Goal: Task Accomplishment & Management: Manage account settings

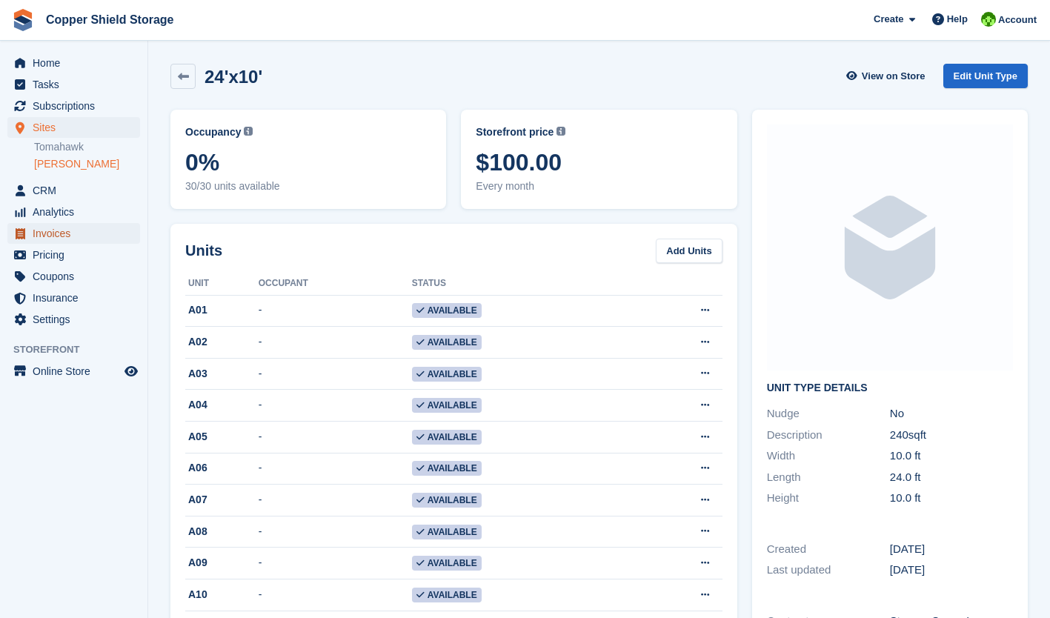
click at [53, 236] on span "Invoices" at bounding box center [77, 233] width 89 height 21
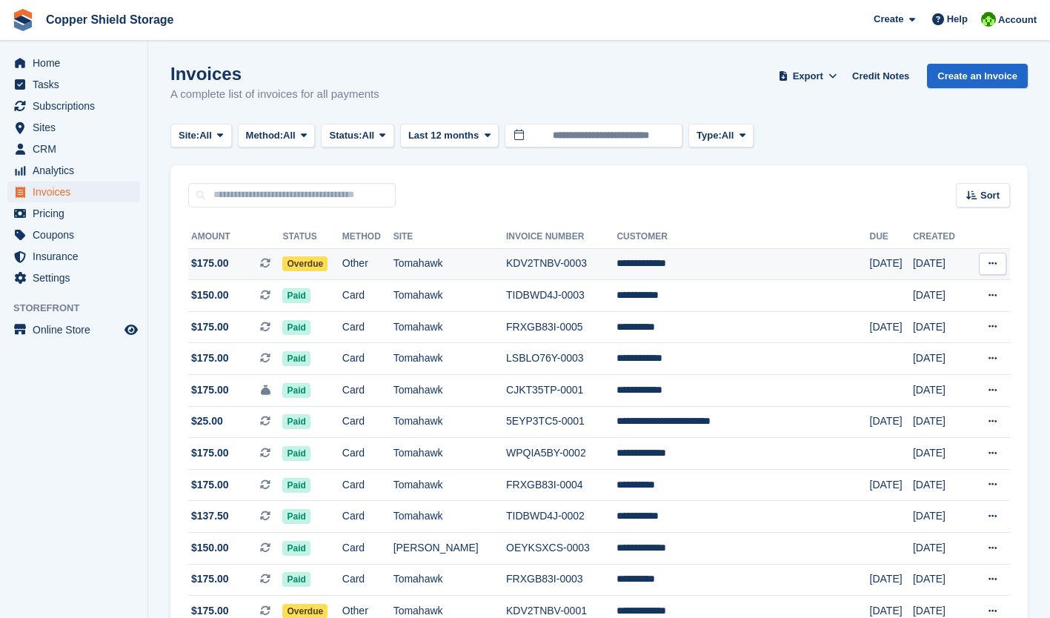
click at [993, 262] on icon at bounding box center [993, 264] width 8 height 10
click at [903, 319] on p "View on Stripe" at bounding box center [935, 314] width 129 height 24
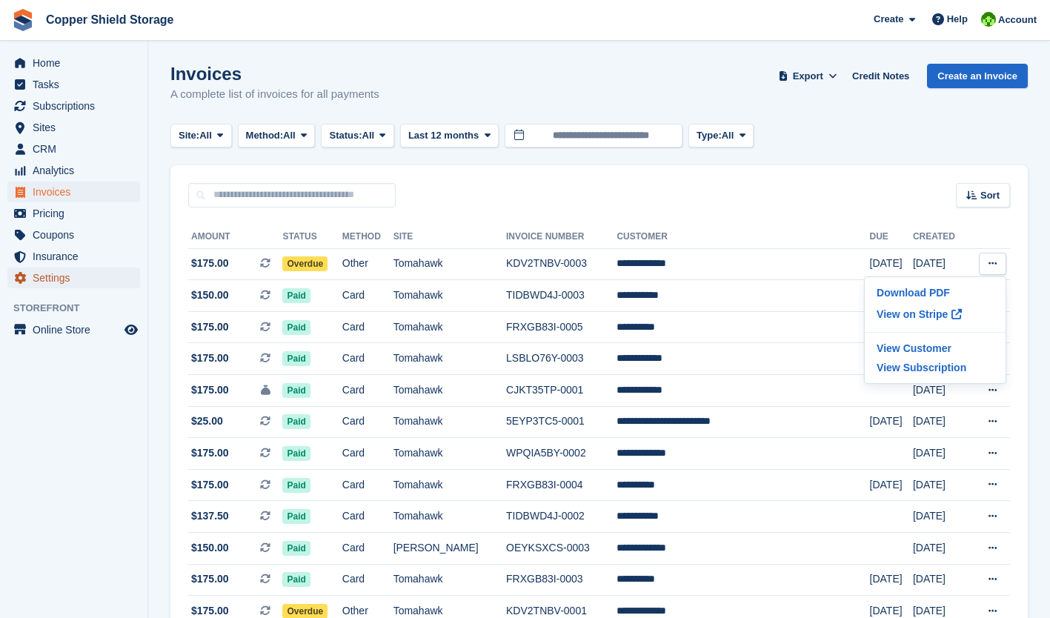
click at [51, 279] on span "Settings" at bounding box center [77, 278] width 89 height 21
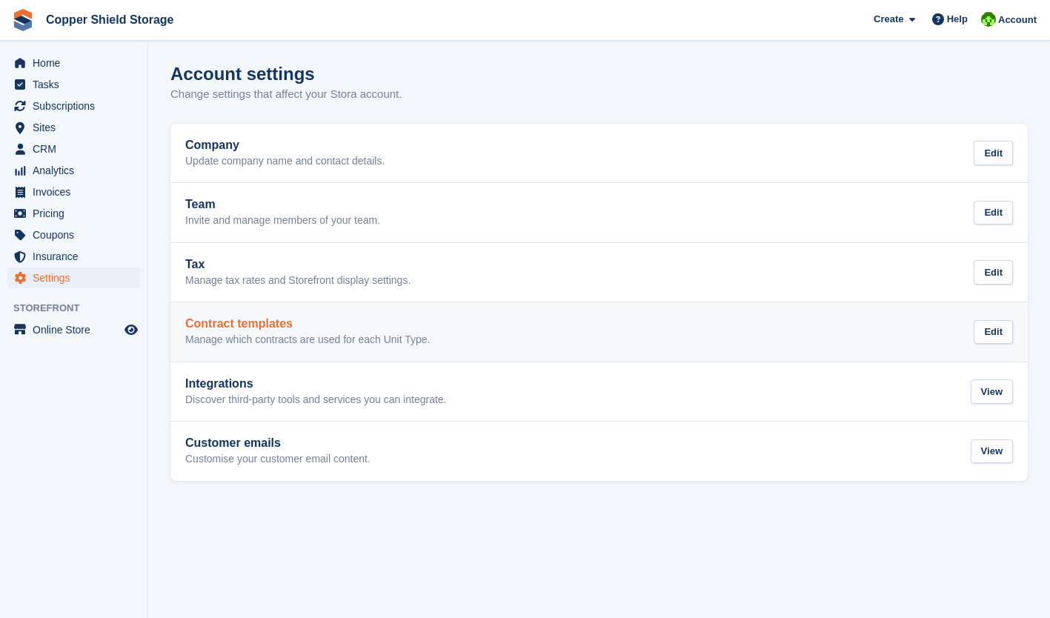
click at [612, 323] on div "Contract templates Manage which contracts are used for each Unit Type. Edit" at bounding box center [599, 332] width 828 height 30
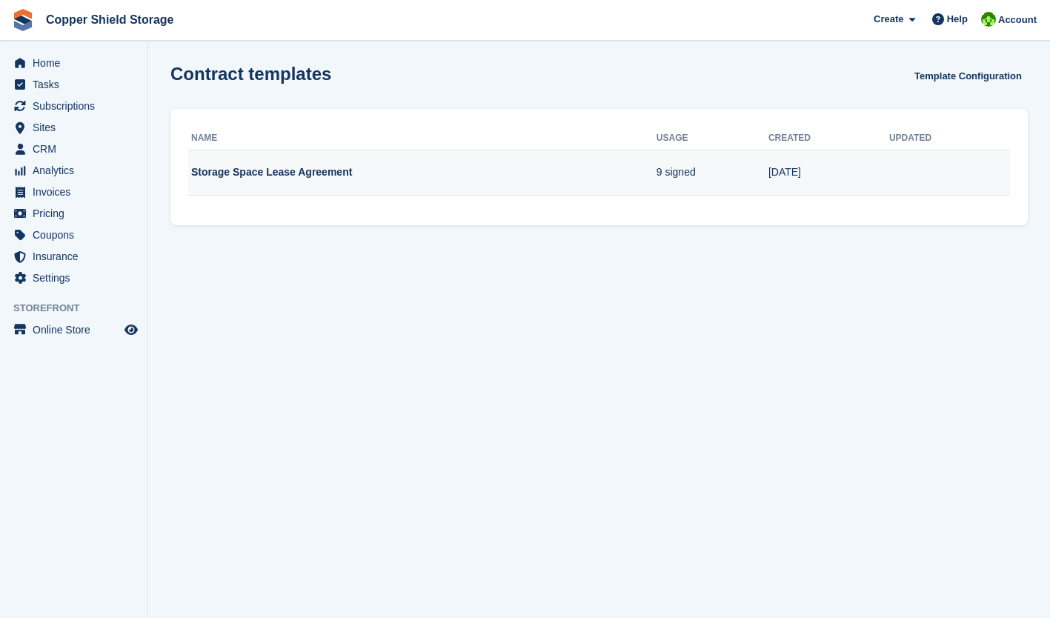
click at [600, 175] on td "Storage Space Lease Agreement" at bounding box center [422, 173] width 468 height 46
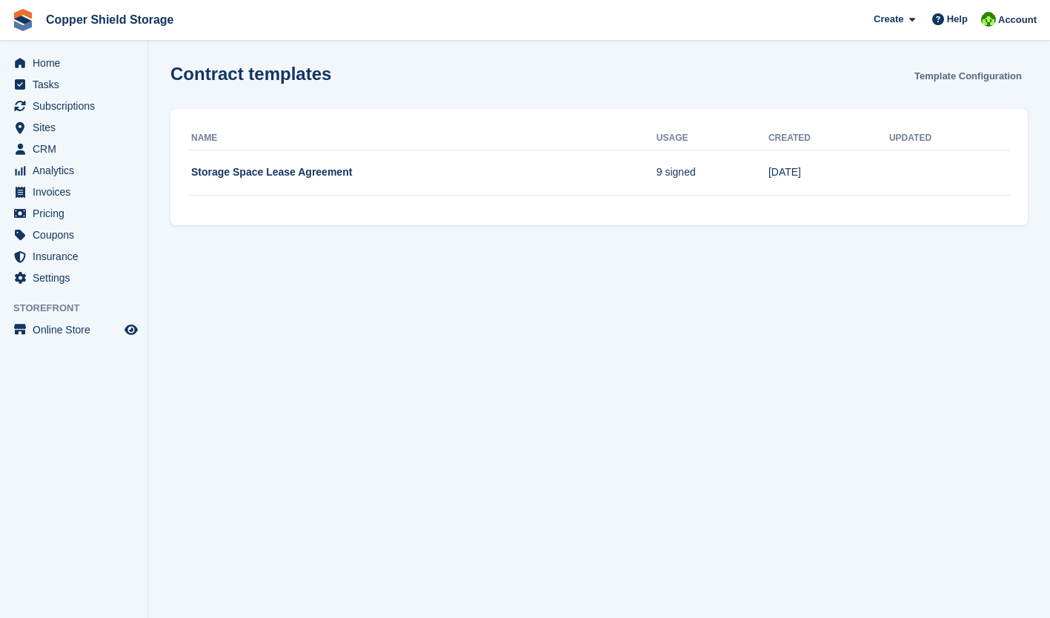
click at [970, 70] on link "Template Configuration" at bounding box center [968, 76] width 119 height 24
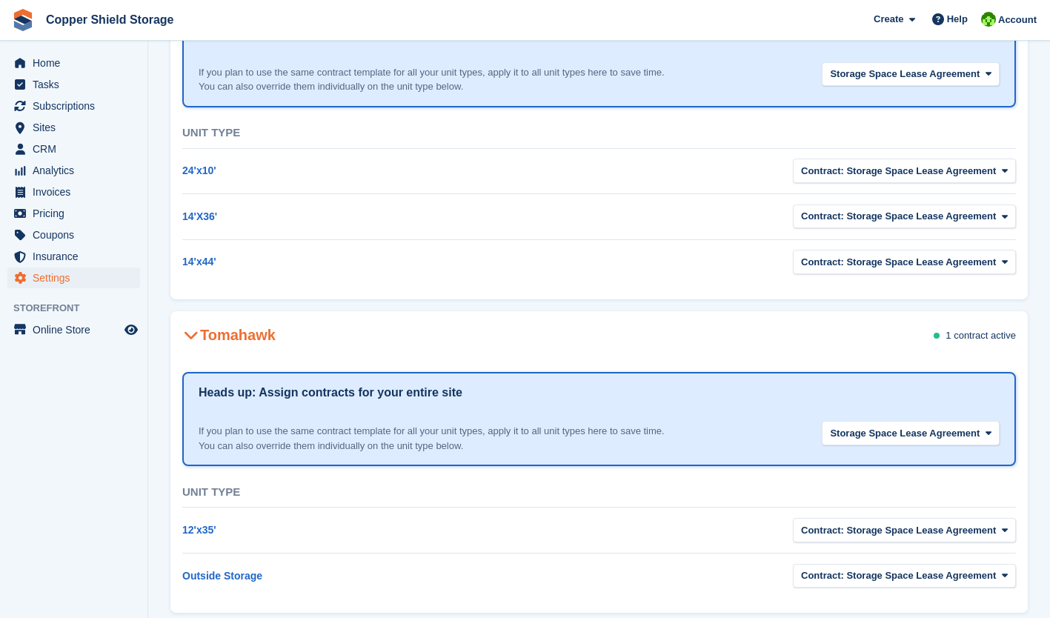
scroll to position [200, 0]
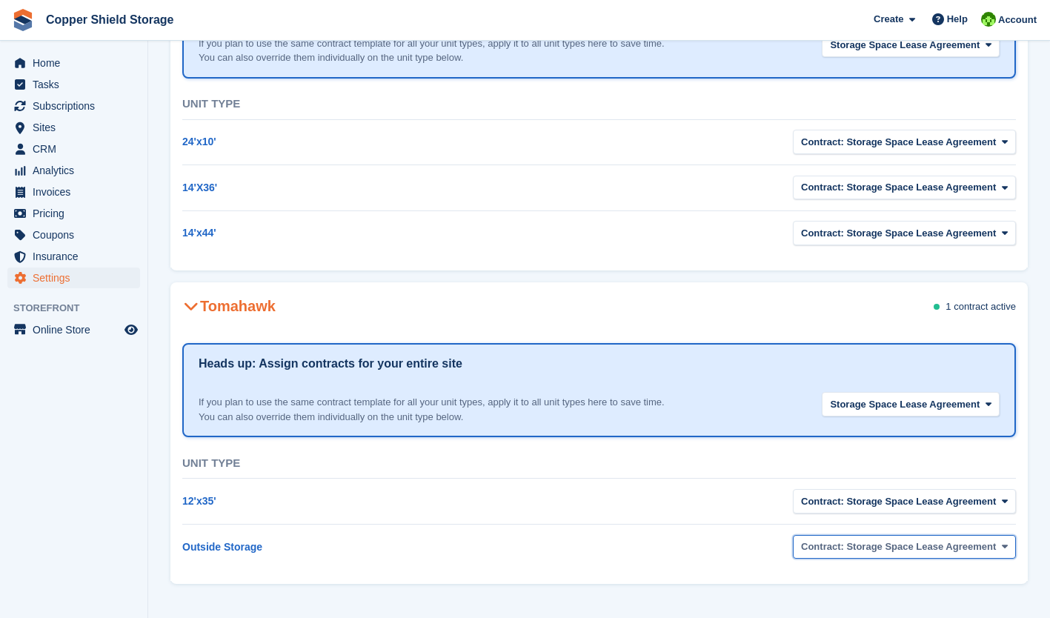
click at [1009, 548] on span "button" at bounding box center [1005, 547] width 12 height 12
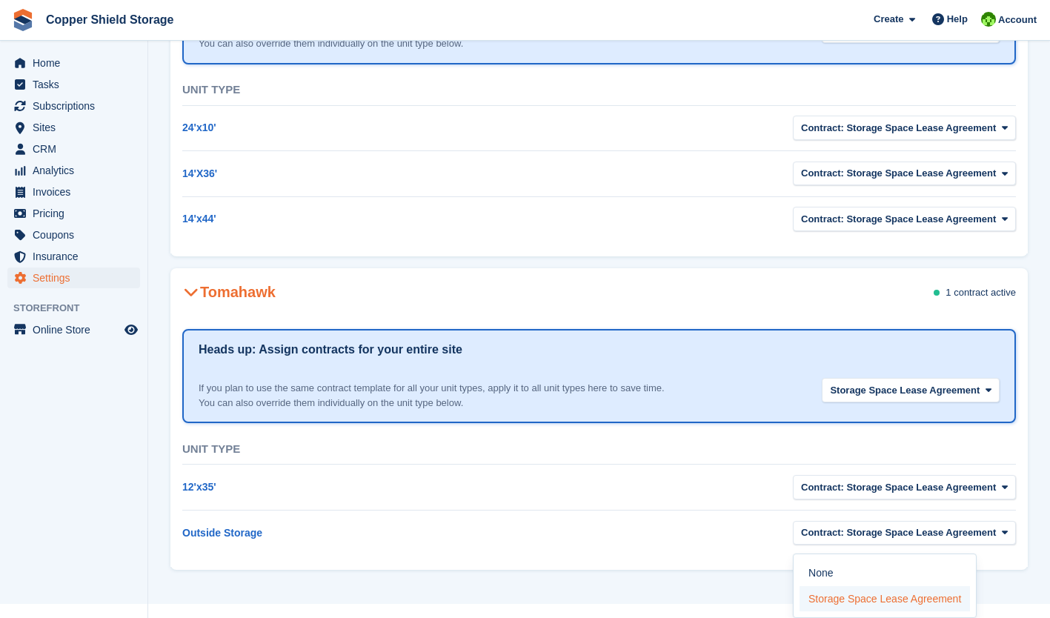
click at [958, 600] on label "Storage Space Lease Agreement" at bounding box center [885, 599] width 170 height 26
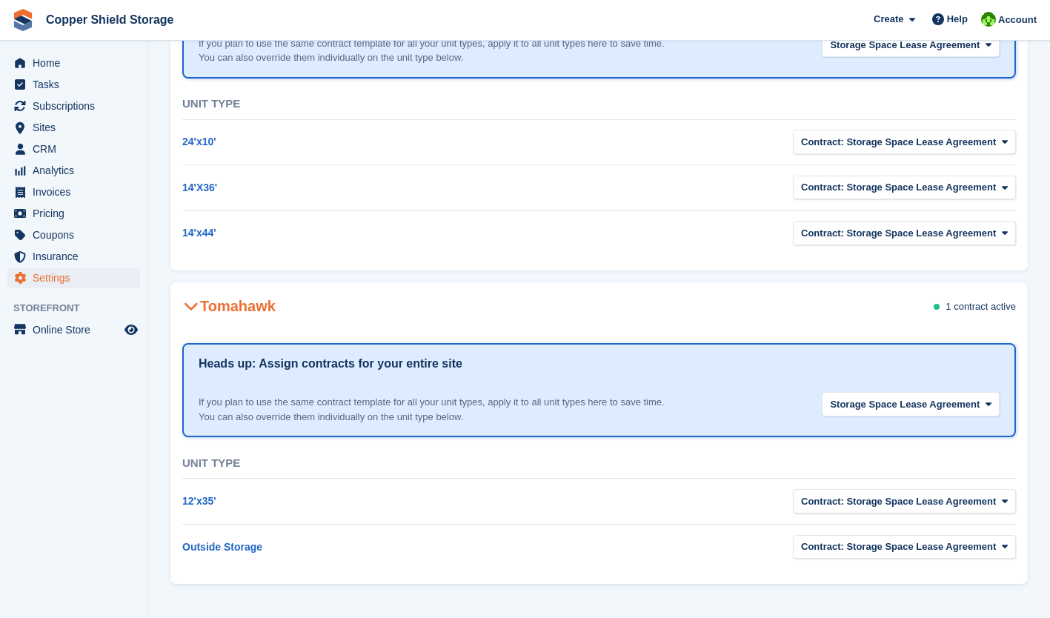
scroll to position [200, 0]
click at [988, 550] on span "Contract: Storage Space Lease Agreement" at bounding box center [898, 547] width 195 height 15
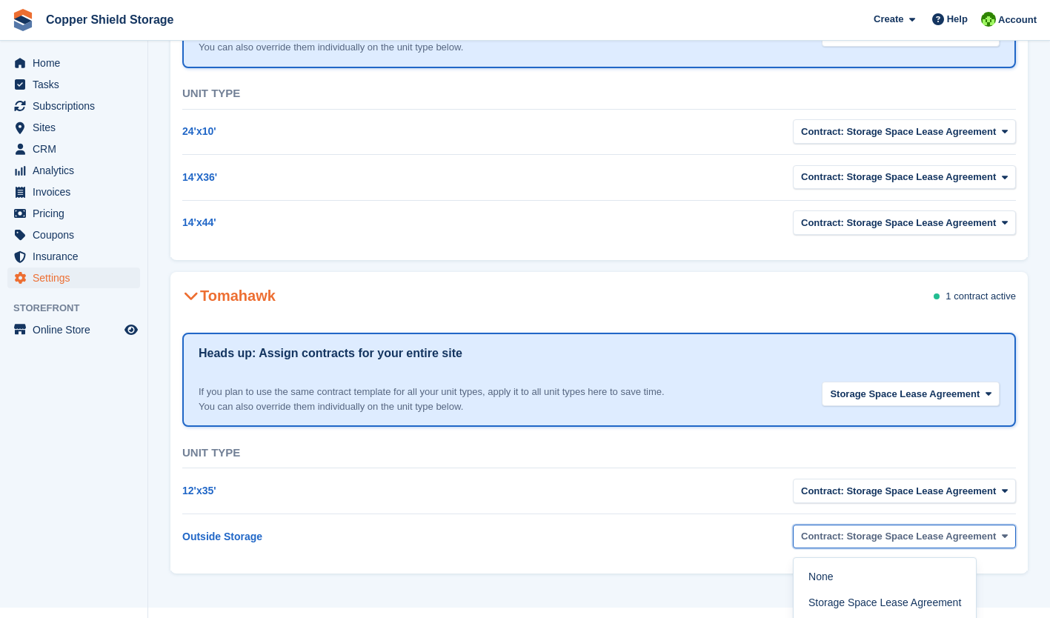
scroll to position [214, 0]
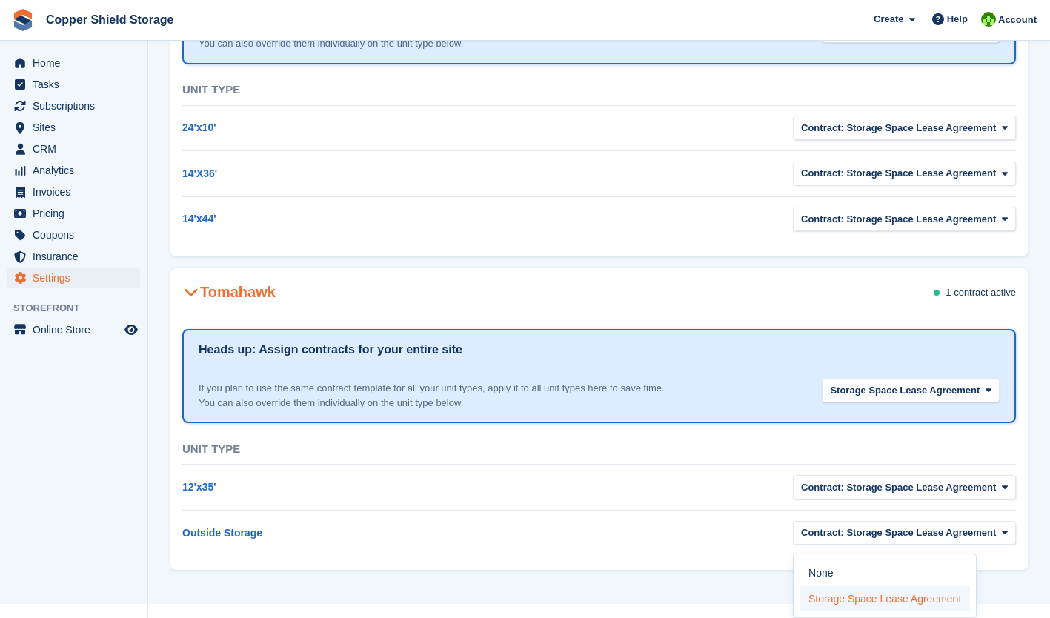
click at [943, 603] on label "Storage Space Lease Agreement" at bounding box center [885, 599] width 170 height 26
click at [951, 600] on label "Storage Space Lease Agreement" at bounding box center [885, 599] width 170 height 26
click at [1013, 555] on td "Contract: Storage Space Lease Agreement None Storage Space Lease Agreement" at bounding box center [808, 532] width 417 height 45
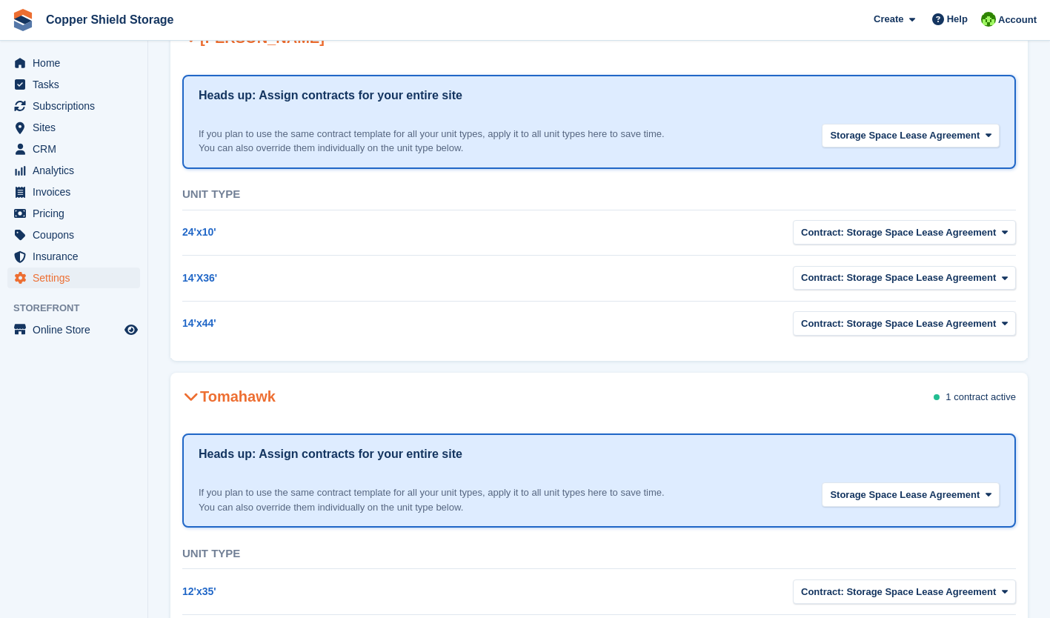
scroll to position [99, 0]
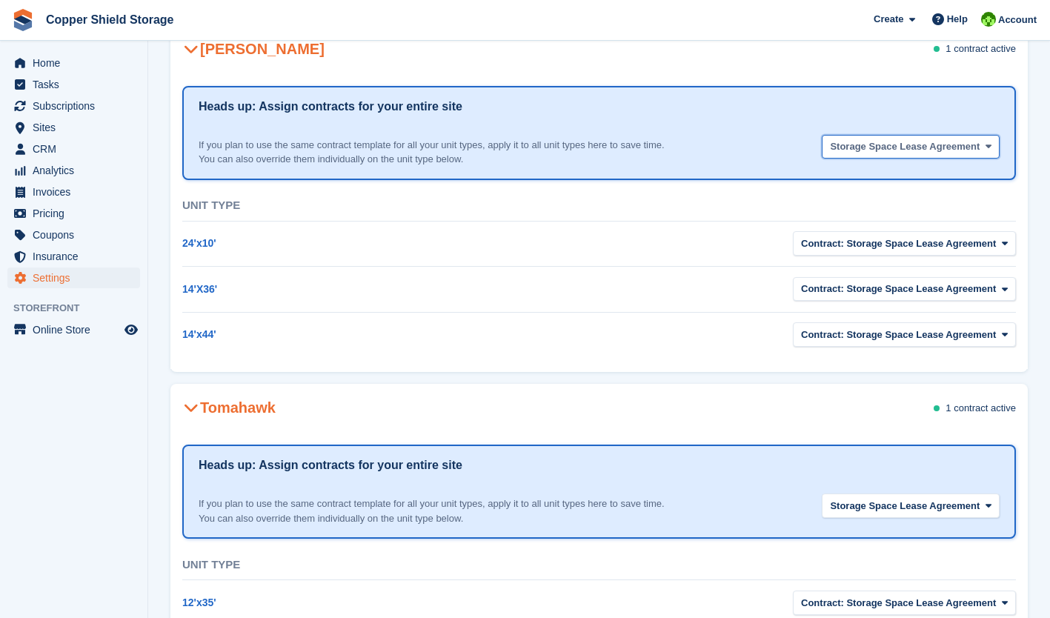
click at [960, 142] on span "Storage Space Lease Agreement" at bounding box center [905, 146] width 150 height 15
click at [987, 147] on icon "button" at bounding box center [989, 147] width 6 height 10
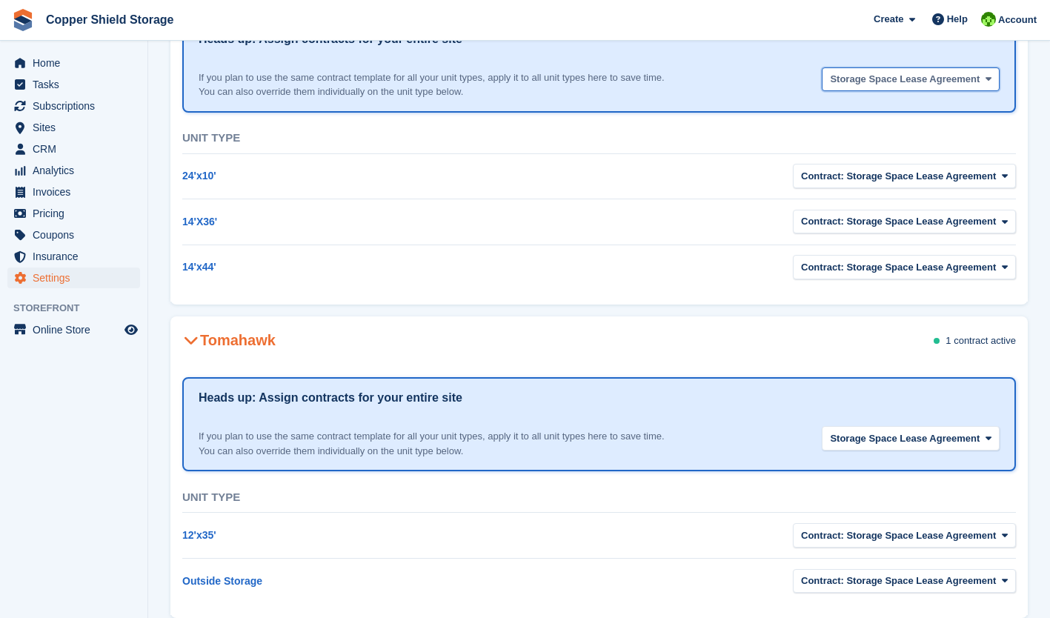
scroll to position [200, 0]
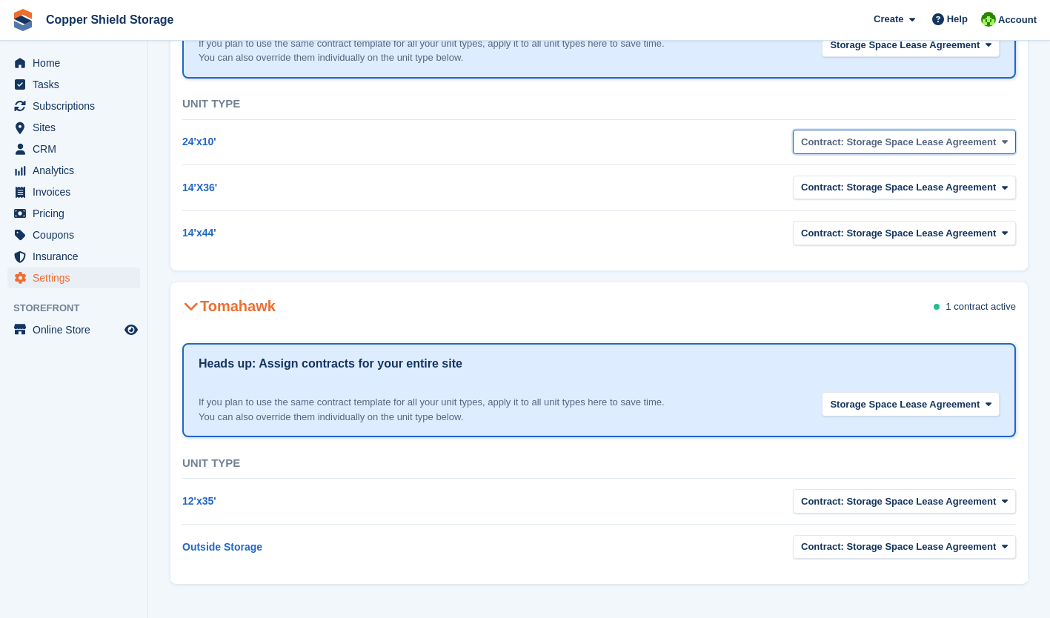
click at [939, 151] on button "Contract: Storage Space Lease Agreement" at bounding box center [904, 142] width 223 height 24
click at [990, 136] on span "Contract: Storage Space Lease Agreement" at bounding box center [898, 142] width 195 height 15
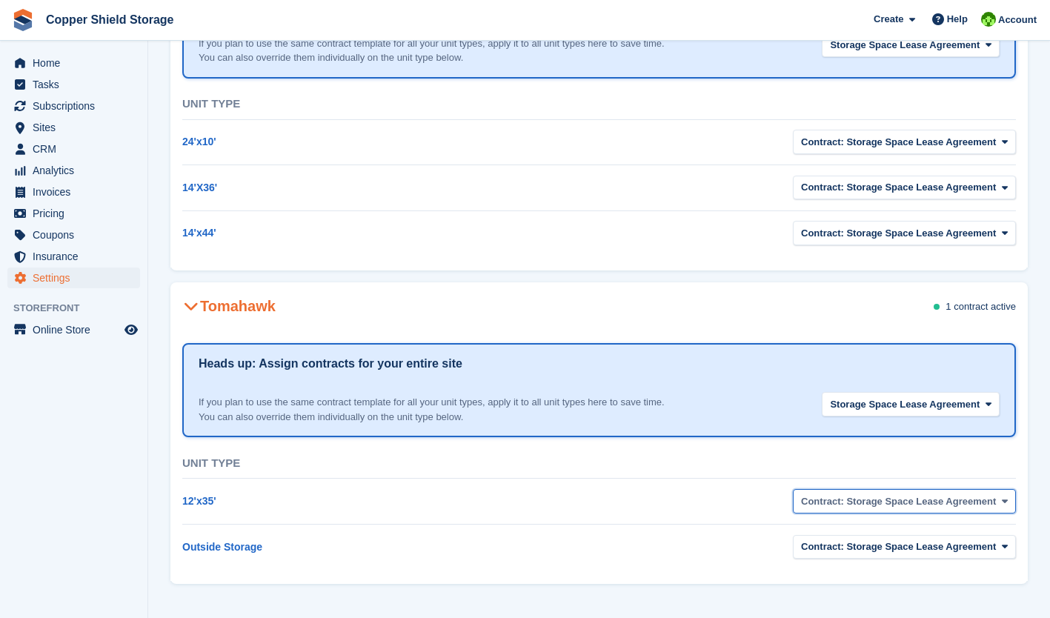
click at [1002, 499] on icon "button" at bounding box center [1005, 502] width 6 height 10
click at [886, 569] on label "Storage Space Lease Agreement" at bounding box center [885, 567] width 170 height 26
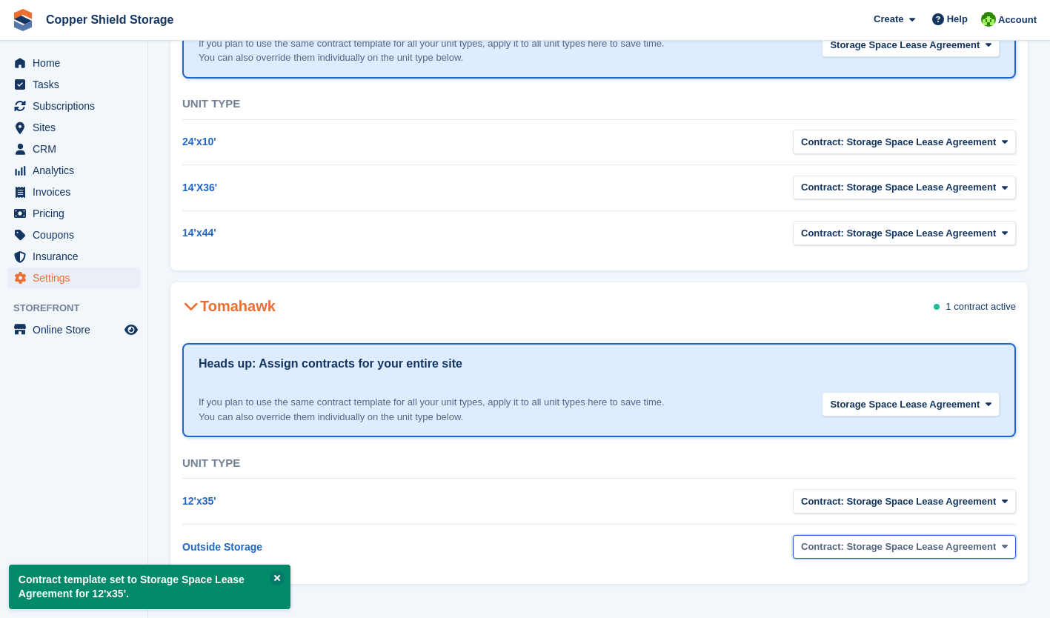
click at [990, 540] on span "Contract: Storage Space Lease Agreement" at bounding box center [898, 547] width 195 height 15
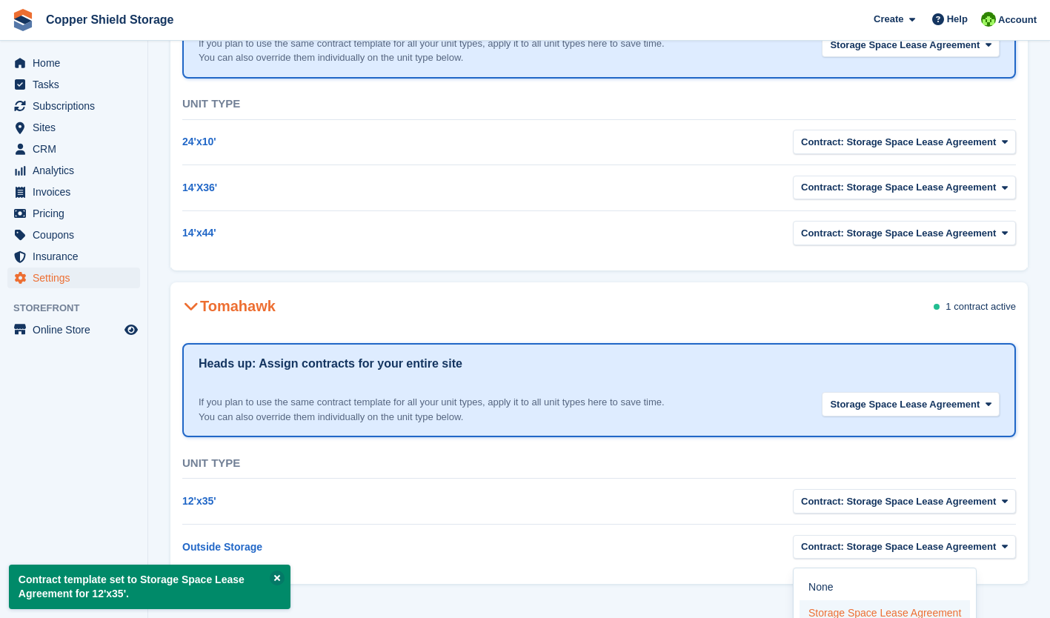
click at [917, 607] on label "Storage Space Lease Agreement" at bounding box center [885, 613] width 170 height 26
click at [886, 607] on label "Storage Space Lease Agreement" at bounding box center [885, 613] width 170 height 26
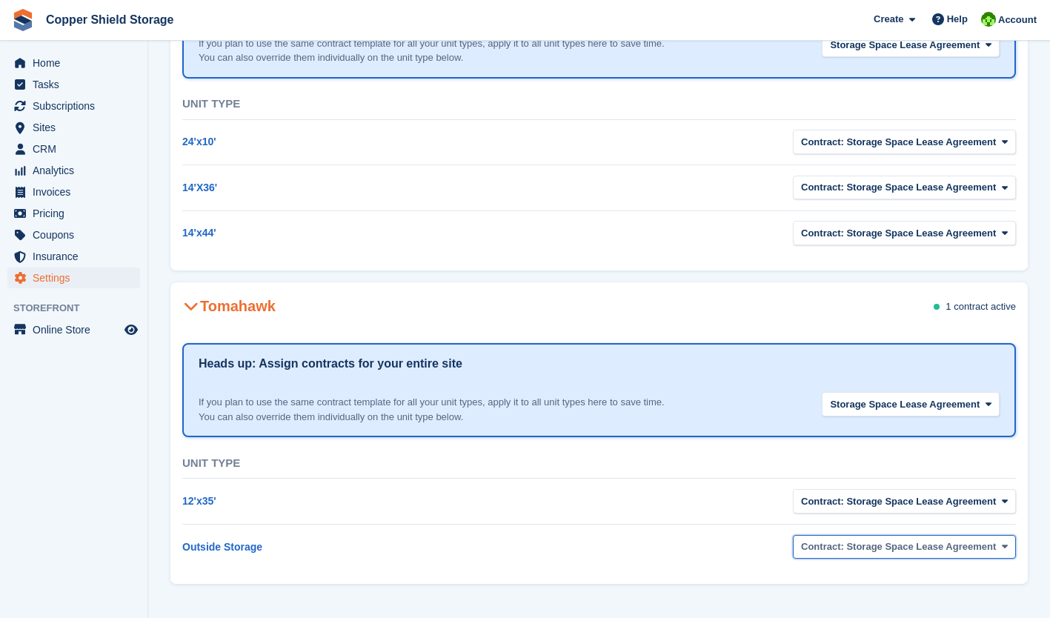
click at [980, 548] on span "Contract: Storage Space Lease Agreement" at bounding box center [898, 547] width 195 height 15
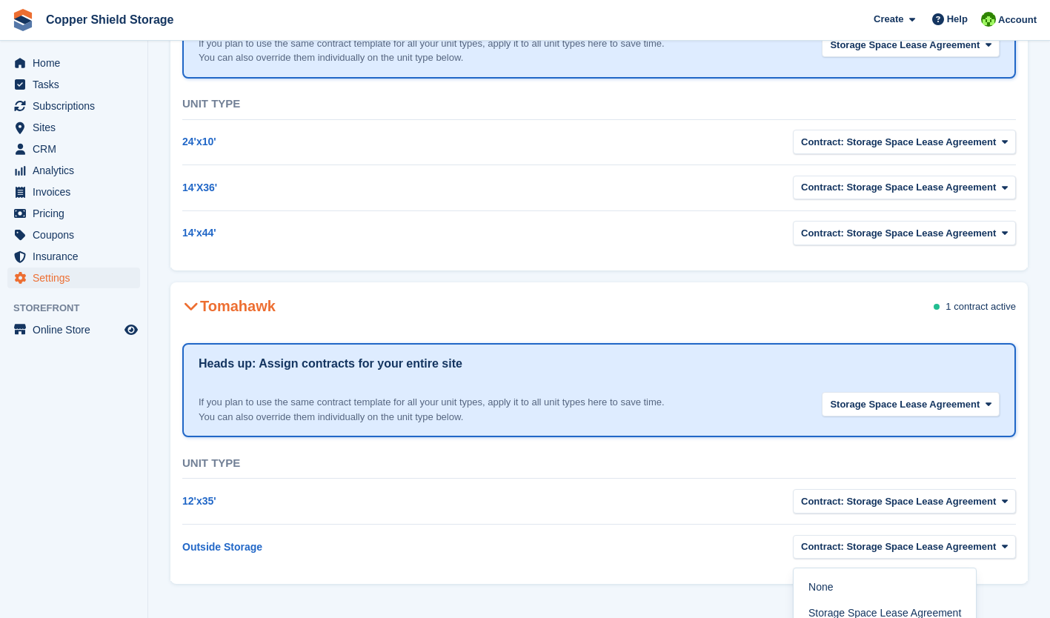
click at [809, 588] on div "None Storage Space Lease Agreement" at bounding box center [885, 600] width 184 height 64
click at [834, 580] on label "None" at bounding box center [885, 587] width 170 height 26
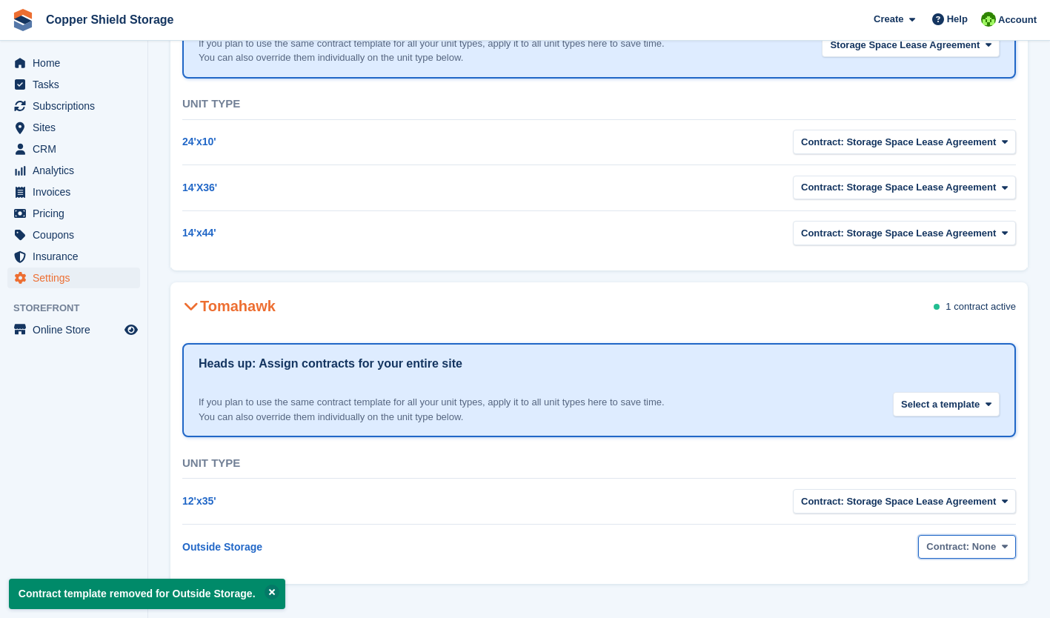
click at [975, 542] on span "Contract: None" at bounding box center [961, 547] width 70 height 15
click at [953, 603] on label "Storage Space Lease Agreement" at bounding box center [989, 621] width 129 height 42
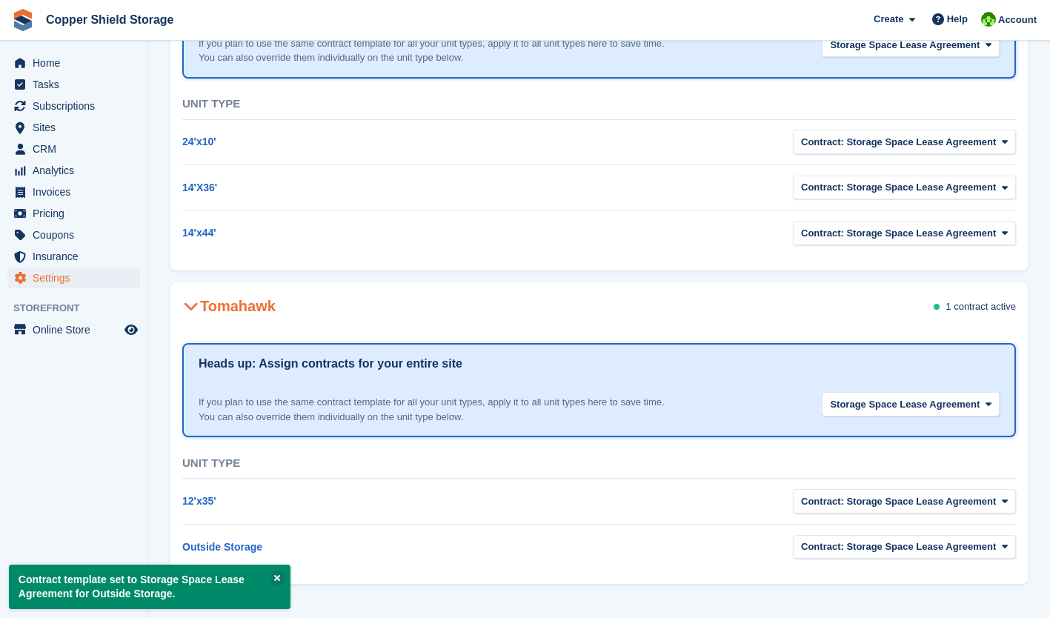
click at [752, 563] on div "Contract: Storage Space Lease Agreement None Storage Space Lease Agreement" at bounding box center [808, 548] width 417 height 33
click at [159, 571] on p "Contract template set to Storage Space Lease Agreement for Outside Storage." at bounding box center [150, 587] width 282 height 44
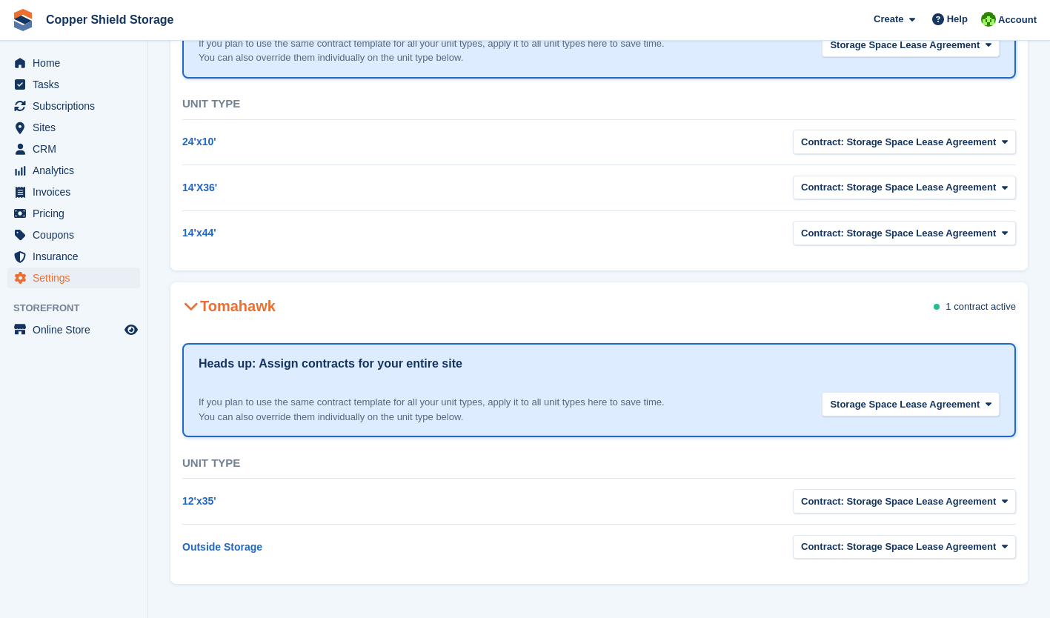
click at [980, 308] on span "1 contract" at bounding box center [967, 306] width 42 height 11
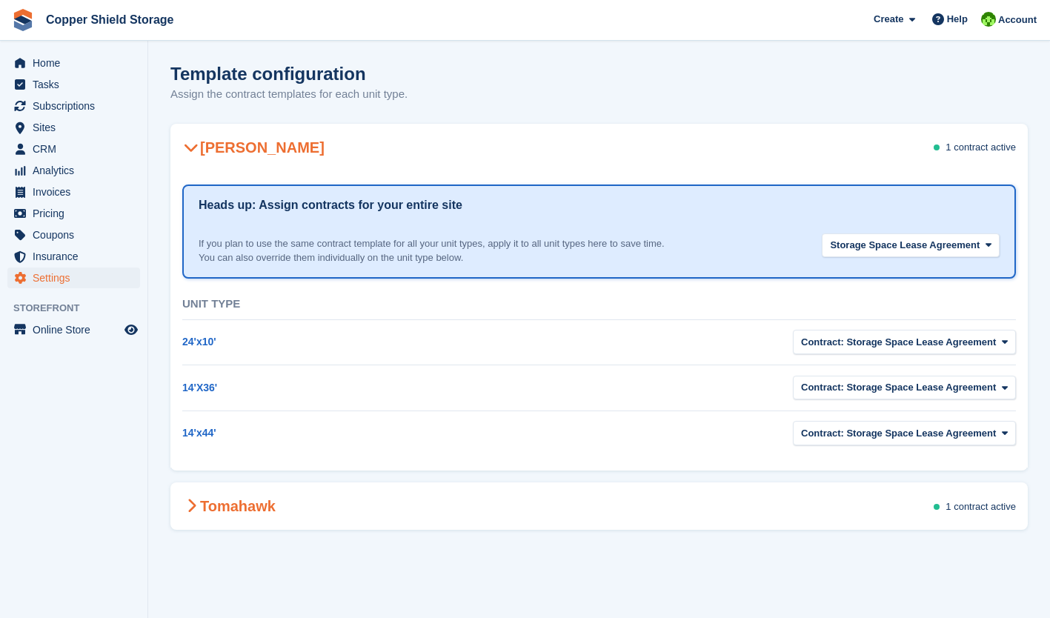
scroll to position [0, 0]
click at [70, 105] on span "Subscriptions" at bounding box center [77, 106] width 89 height 21
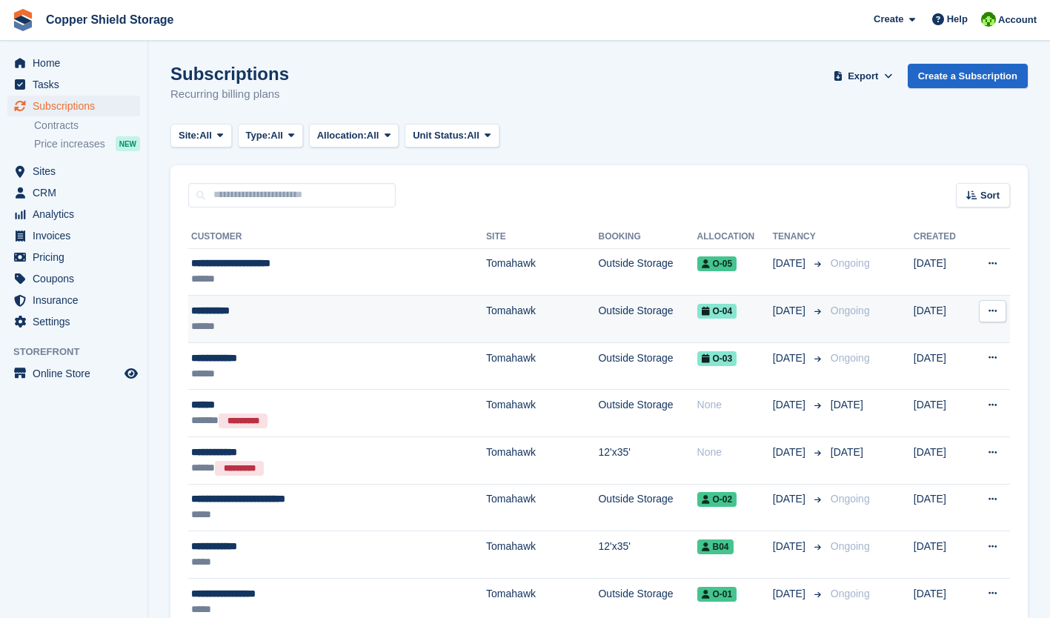
click at [989, 313] on icon at bounding box center [993, 311] width 8 height 10
click at [909, 359] on p "Issue contract" at bounding box center [935, 359] width 129 height 19
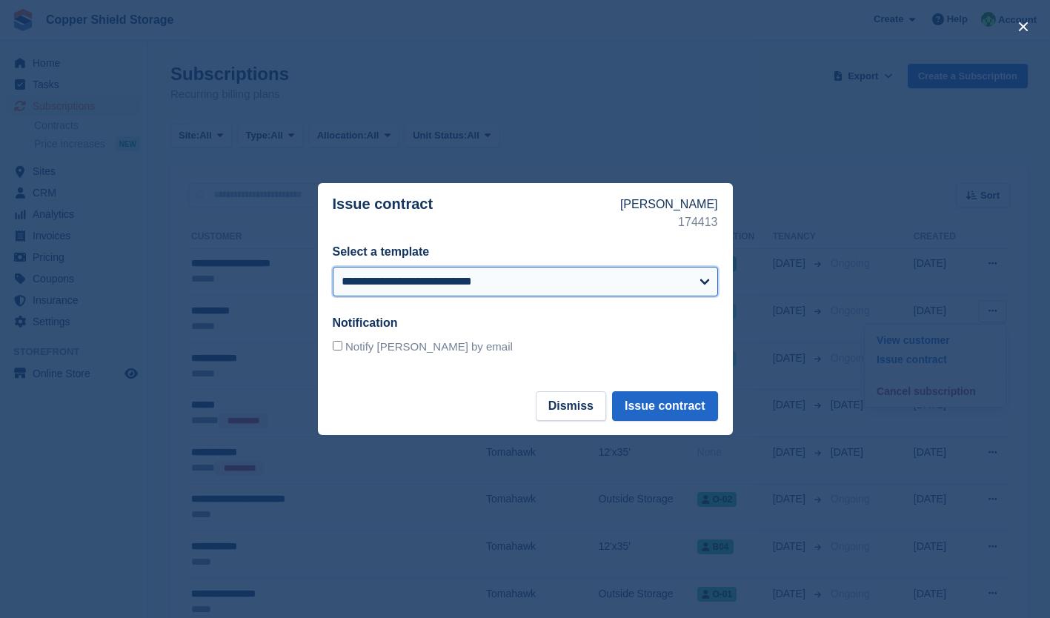
click at [703, 281] on select "**********" at bounding box center [525, 282] width 385 height 30
click at [333, 267] on select "**********" at bounding box center [525, 282] width 385 height 30
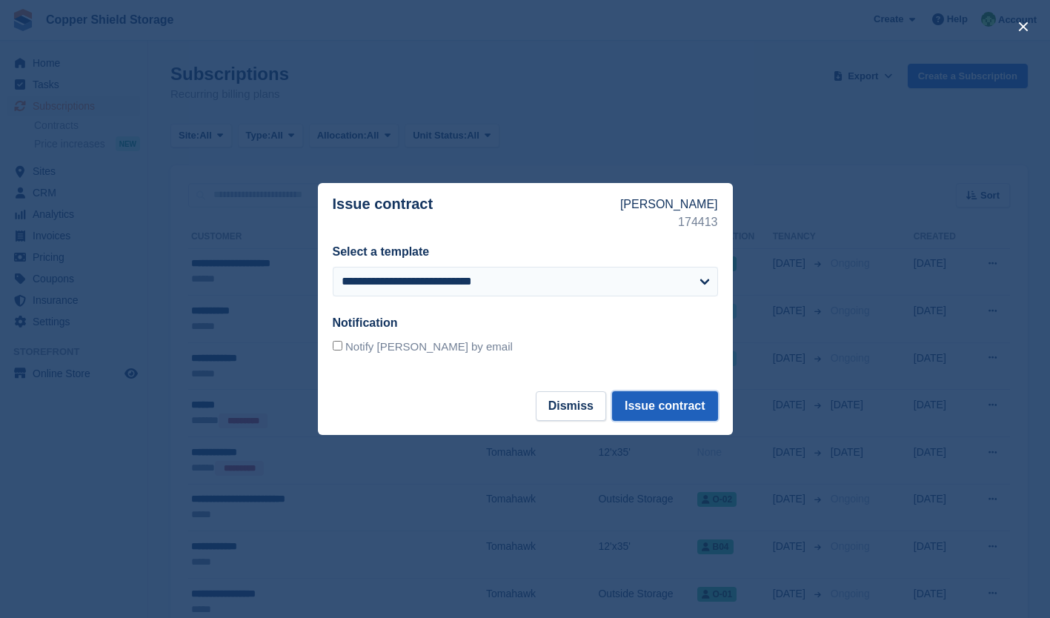
click at [683, 408] on button "Issue contract" at bounding box center [664, 406] width 105 height 30
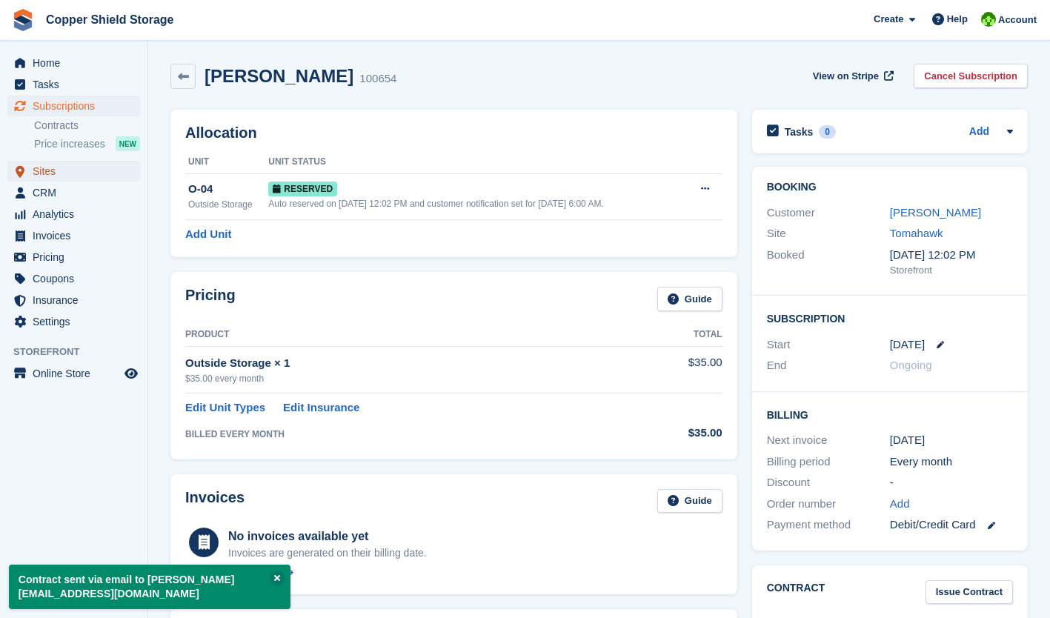
click at [44, 179] on span "Sites" at bounding box center [77, 171] width 89 height 21
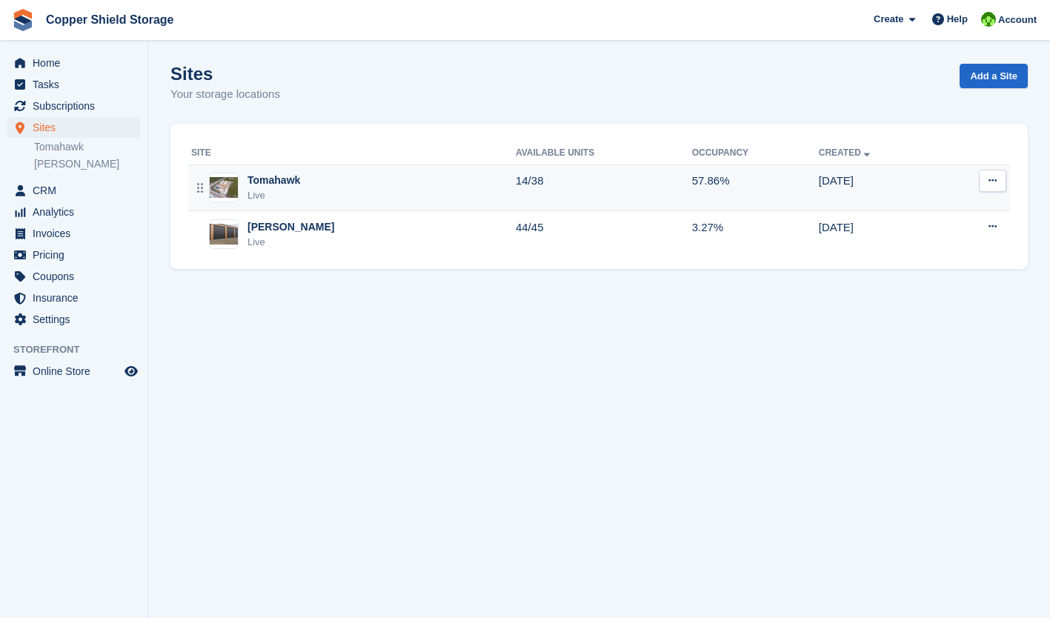
click at [349, 191] on div "Tomahawk Live" at bounding box center [353, 188] width 325 height 30
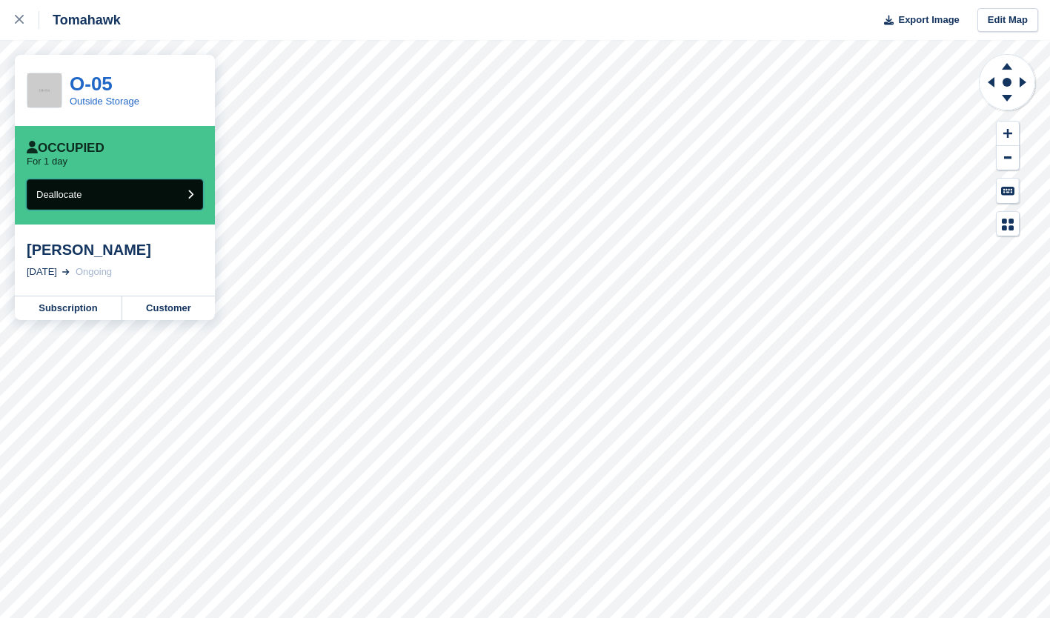
click at [117, 199] on button "Deallocate" at bounding box center [115, 194] width 176 height 30
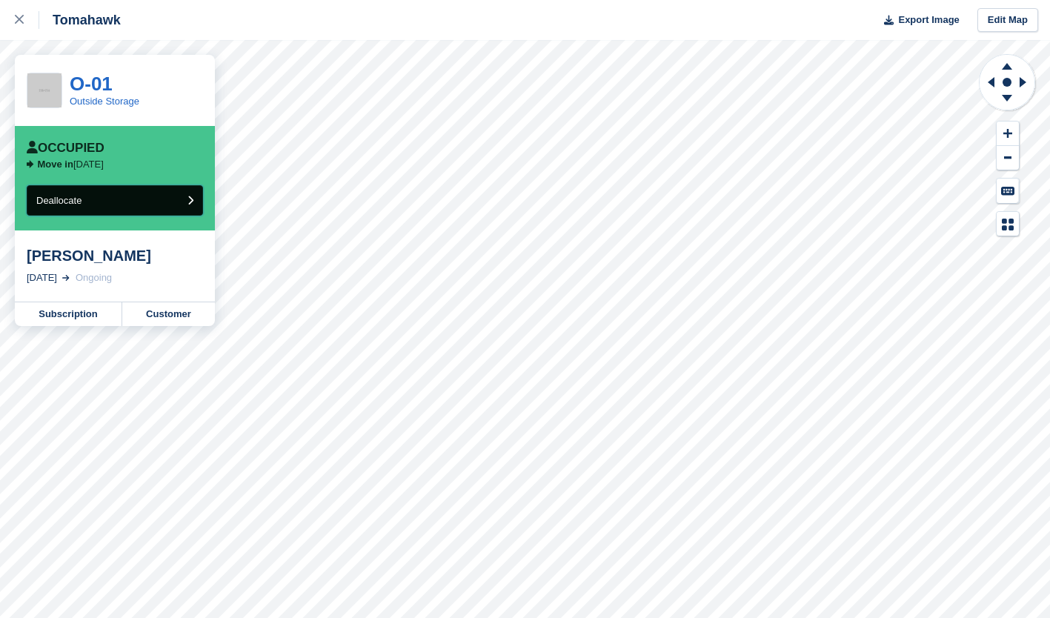
click at [165, 199] on button "Deallocate" at bounding box center [115, 200] width 176 height 30
click at [72, 314] on link "Subscription" at bounding box center [68, 314] width 107 height 24
click at [16, 17] on icon at bounding box center [19, 19] width 9 height 9
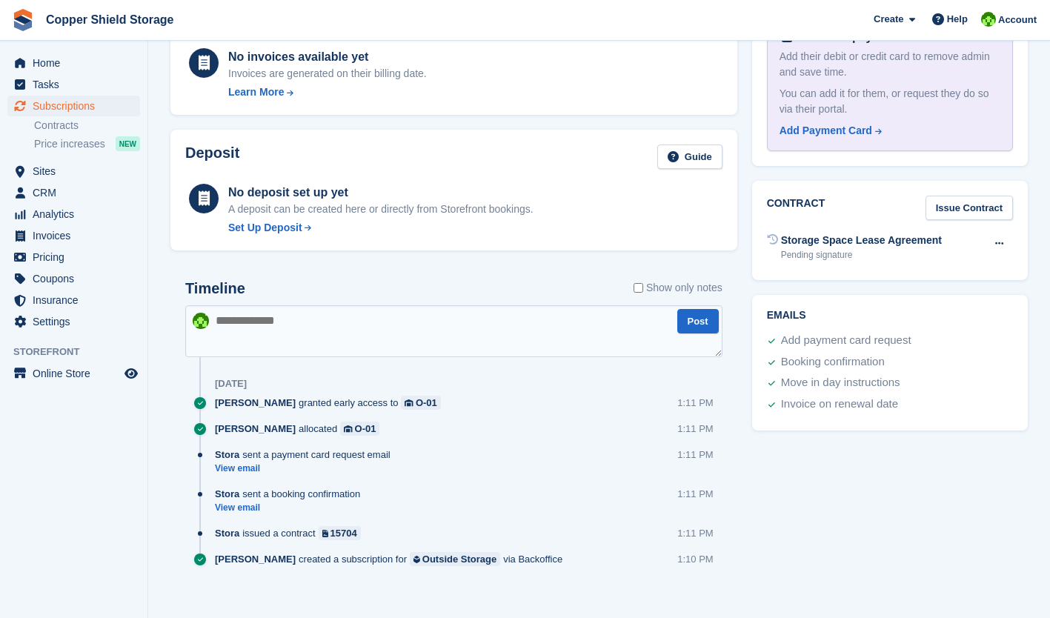
scroll to position [585, 0]
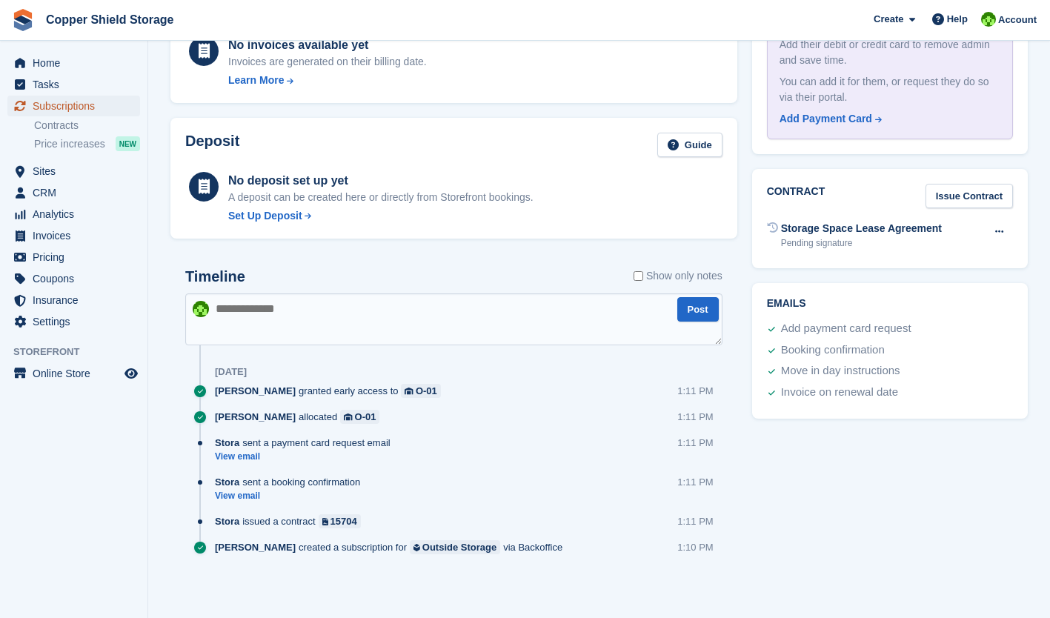
click at [74, 108] on span "Subscriptions" at bounding box center [77, 106] width 89 height 21
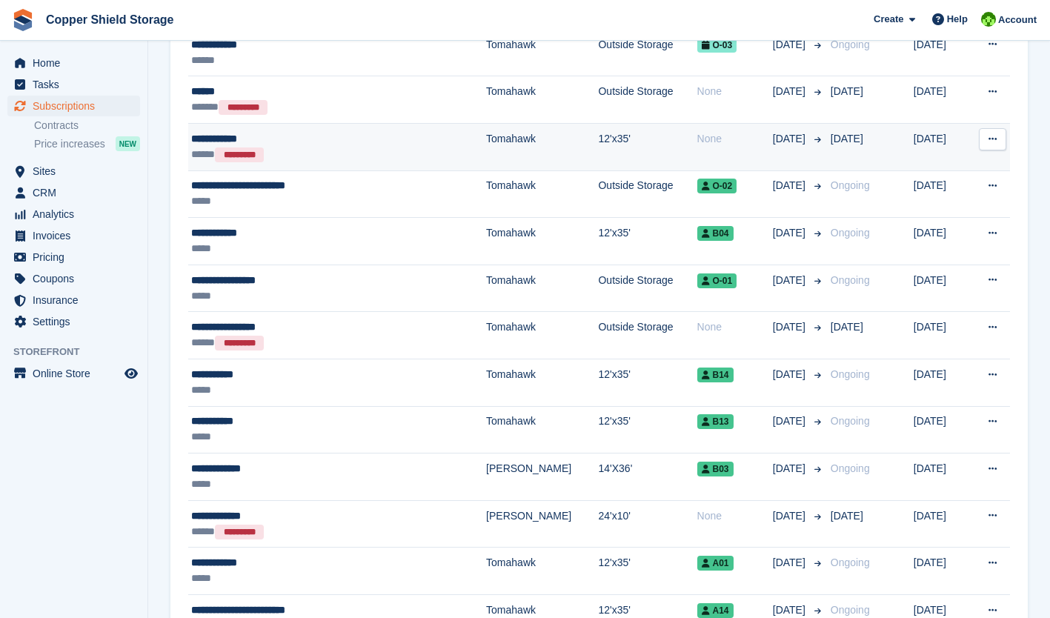
scroll to position [322, 0]
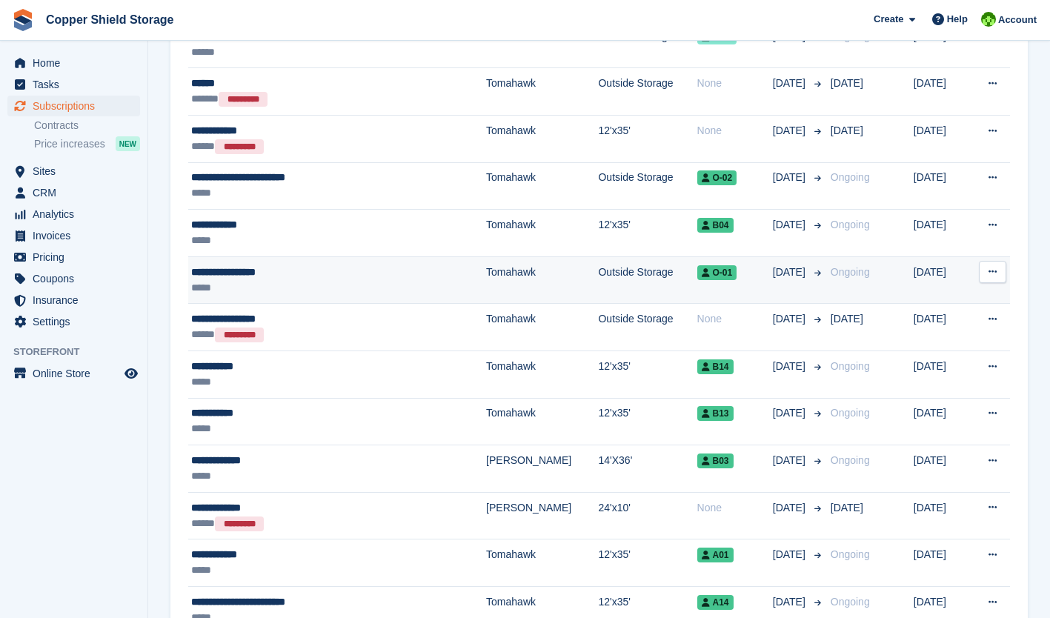
click at [994, 276] on icon at bounding box center [993, 272] width 8 height 10
click at [956, 356] on p "Cancel subscription" at bounding box center [935, 351] width 129 height 19
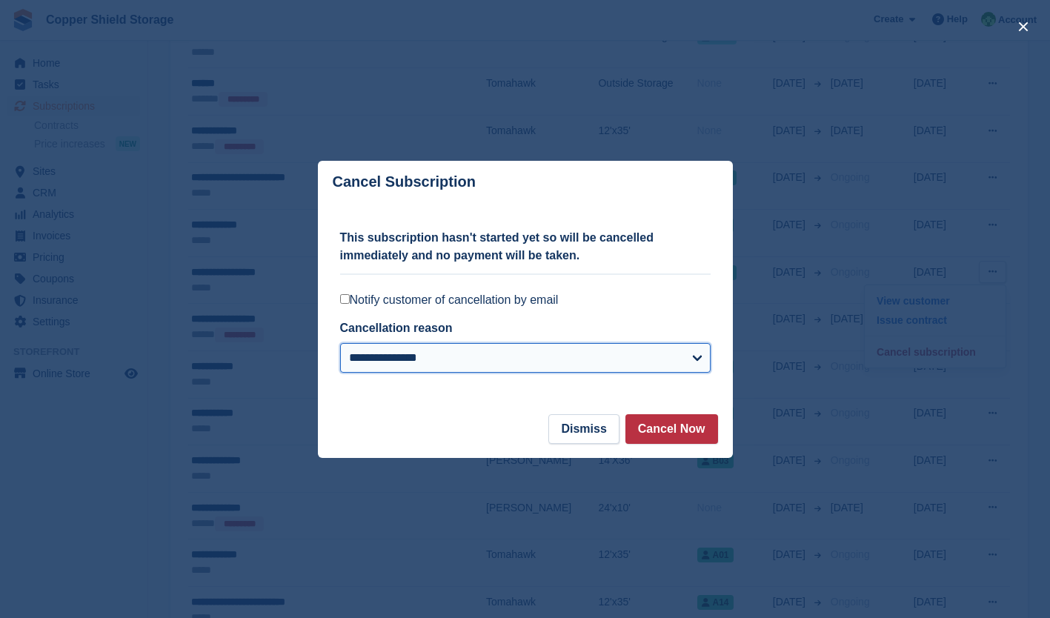
click at [678, 363] on select "**********" at bounding box center [525, 358] width 371 height 30
select select "**********"
click at [340, 344] on select "**********" at bounding box center [525, 358] width 371 height 30
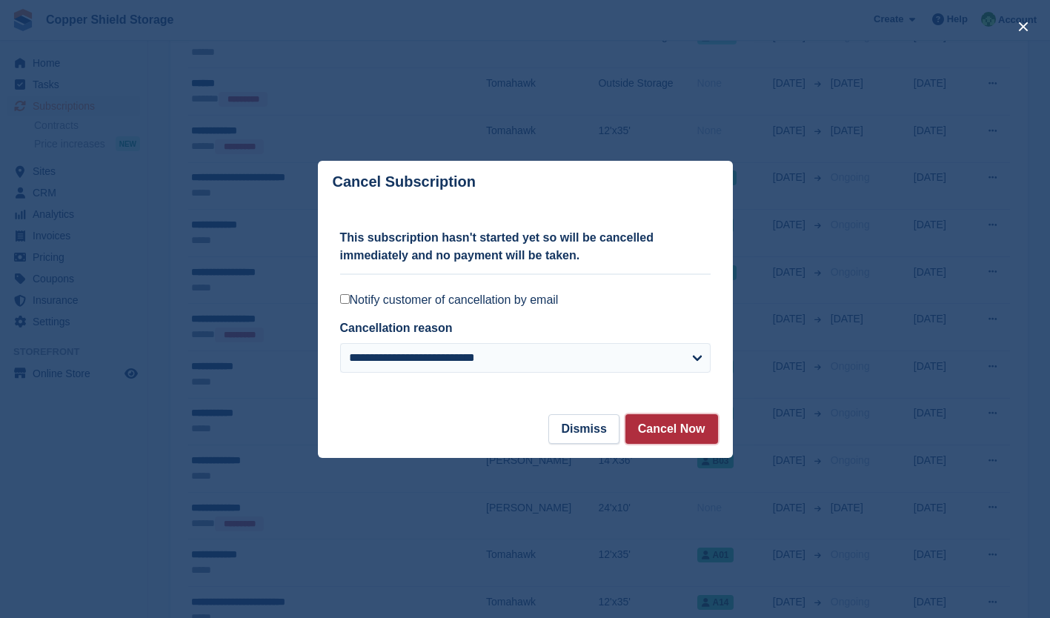
click at [694, 428] on button "Cancel Now" at bounding box center [672, 429] width 93 height 30
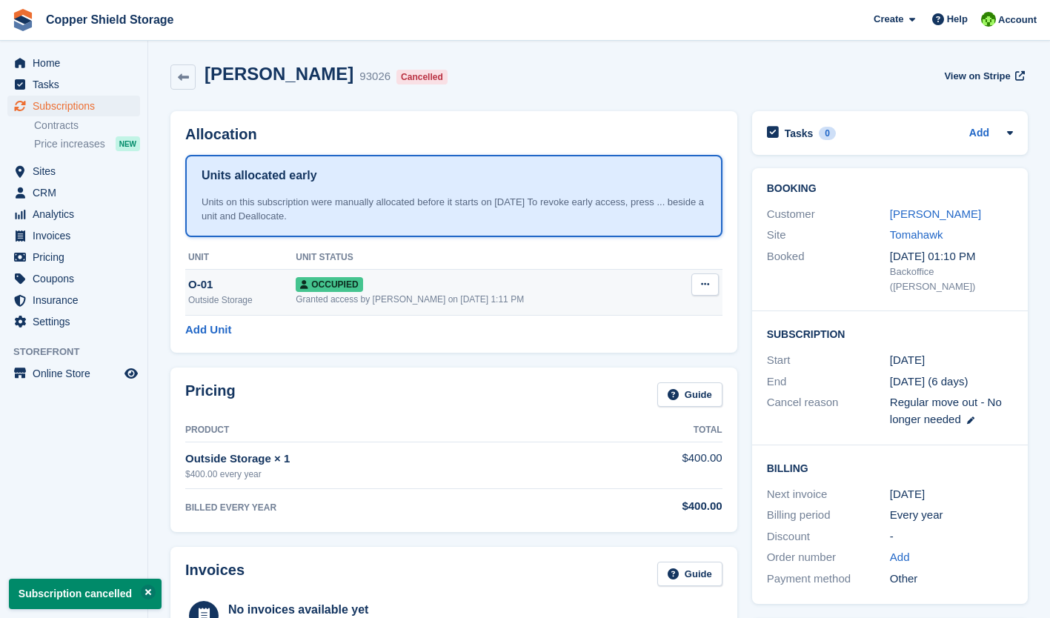
click at [696, 277] on button at bounding box center [704, 284] width 27 height 22
click at [624, 361] on p "Deallocate" at bounding box center [647, 364] width 129 height 19
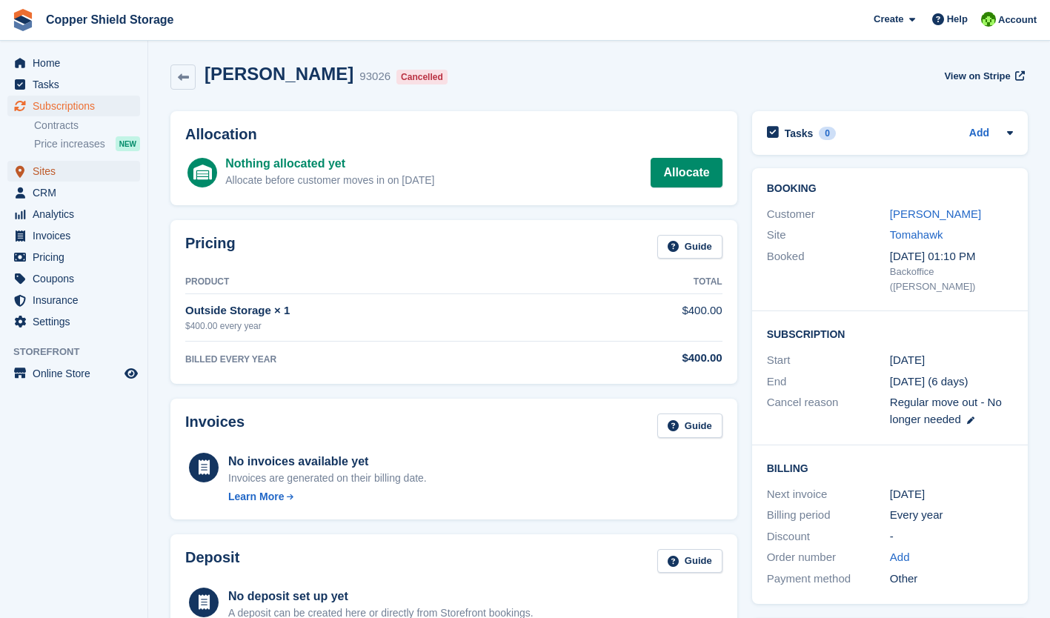
click at [43, 165] on span "Sites" at bounding box center [77, 171] width 89 height 21
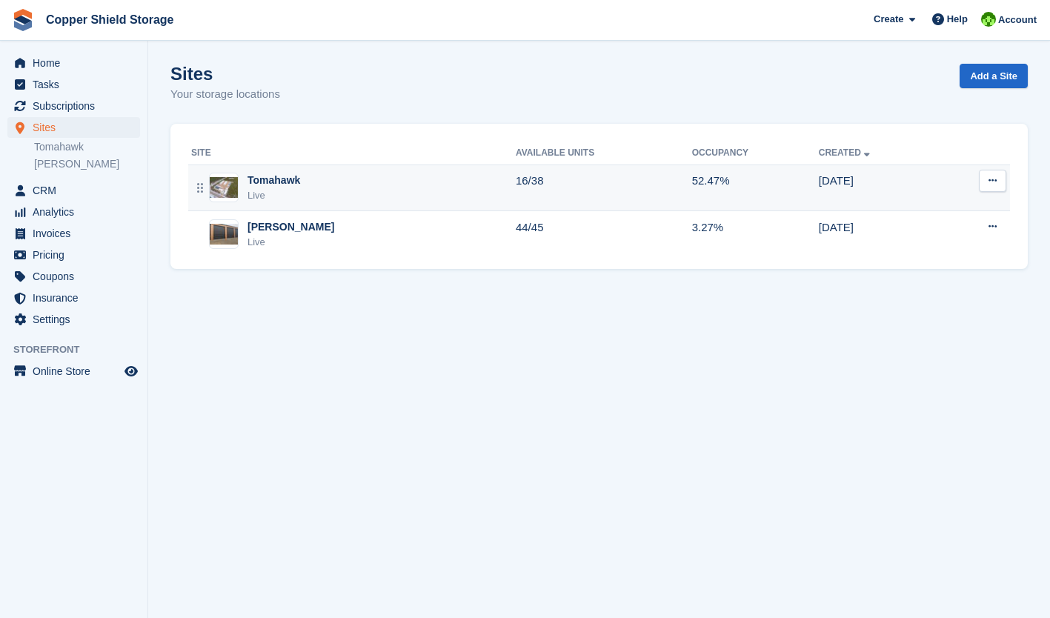
click at [386, 191] on div "Tomahawk Live" at bounding box center [353, 188] width 325 height 30
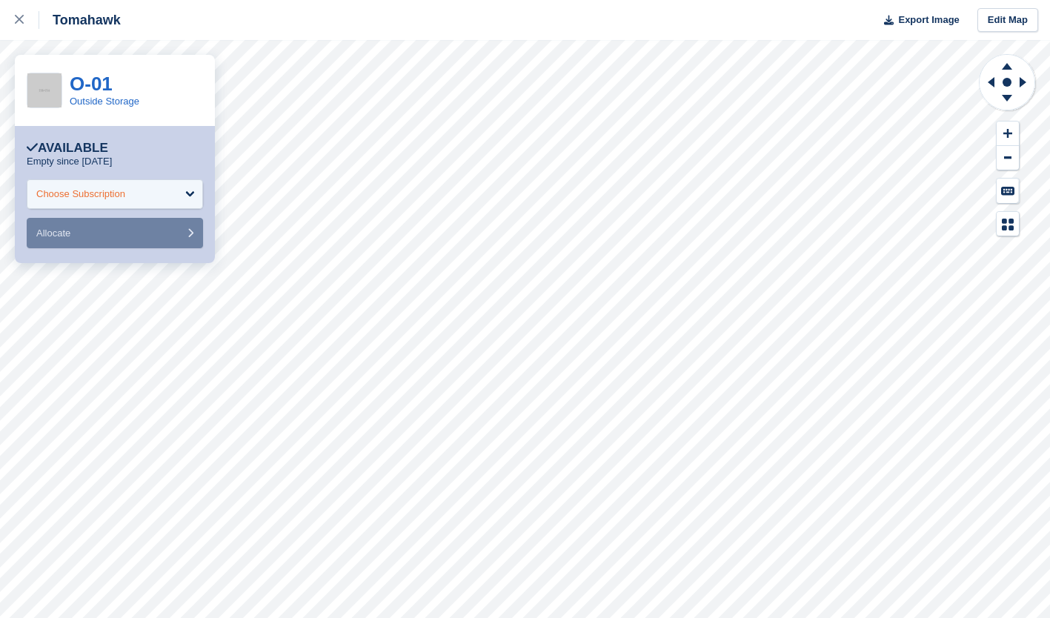
click at [159, 188] on div "Choose Subscription" at bounding box center [115, 194] width 176 height 30
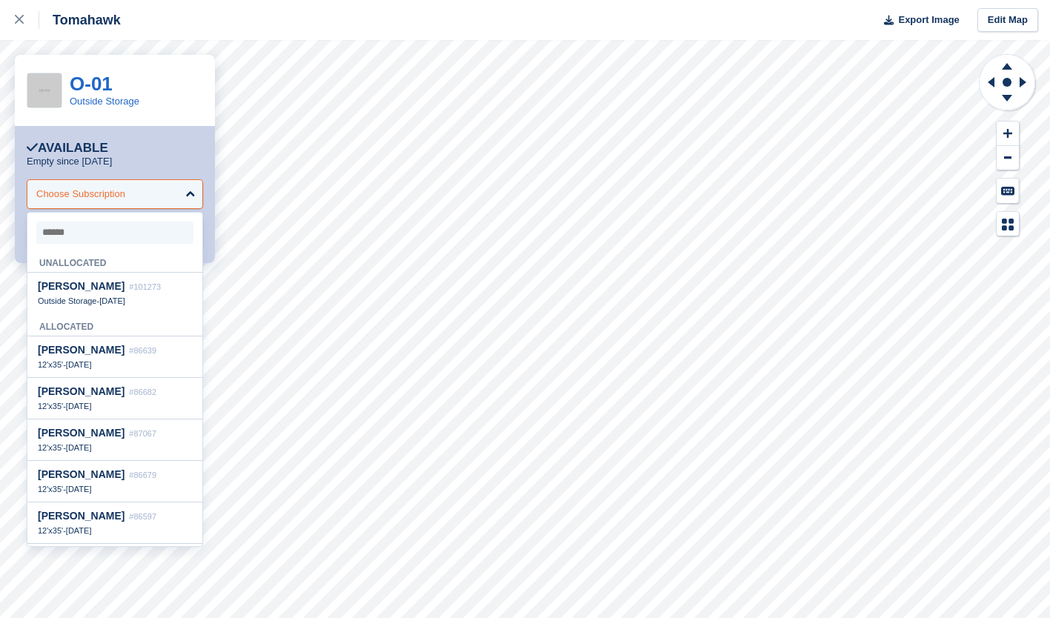
click at [114, 292] on span "[PERSON_NAME]" at bounding box center [81, 286] width 87 height 12
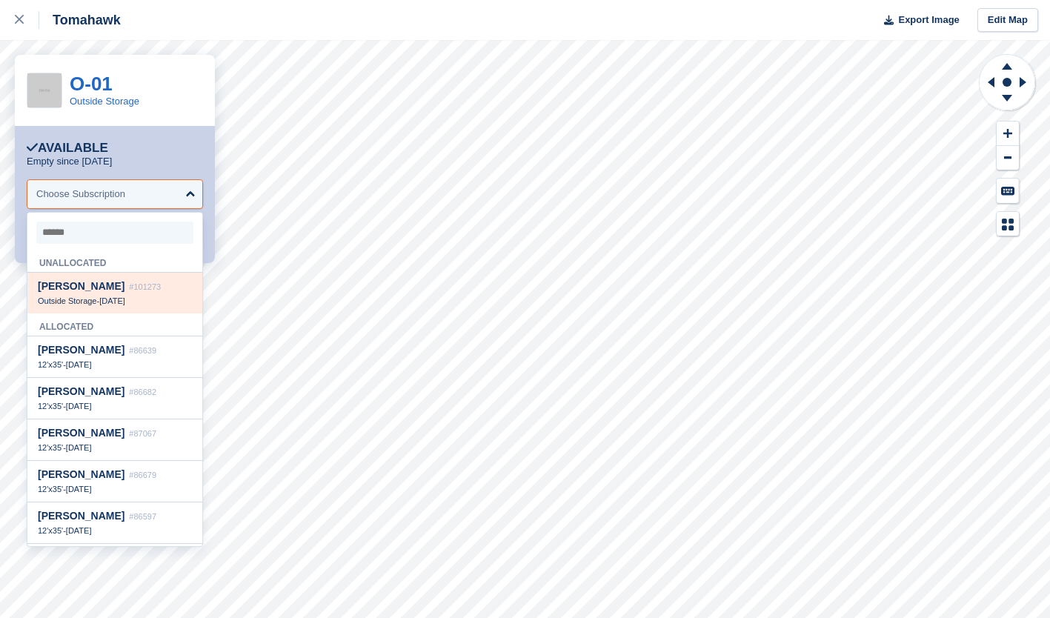
select select "******"
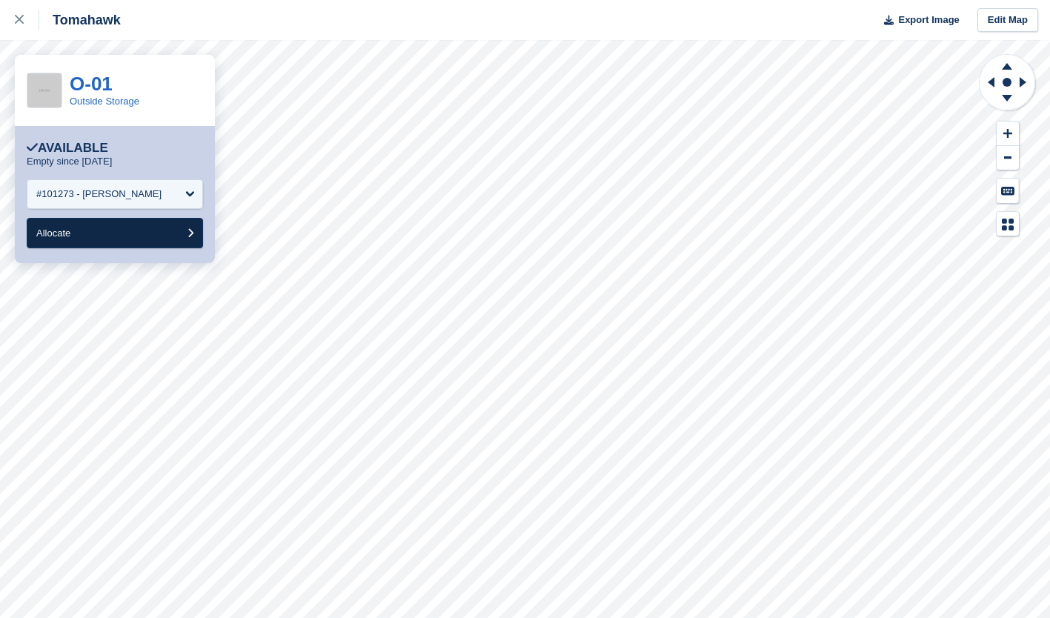
click at [147, 230] on button "Allocate" at bounding box center [115, 233] width 176 height 30
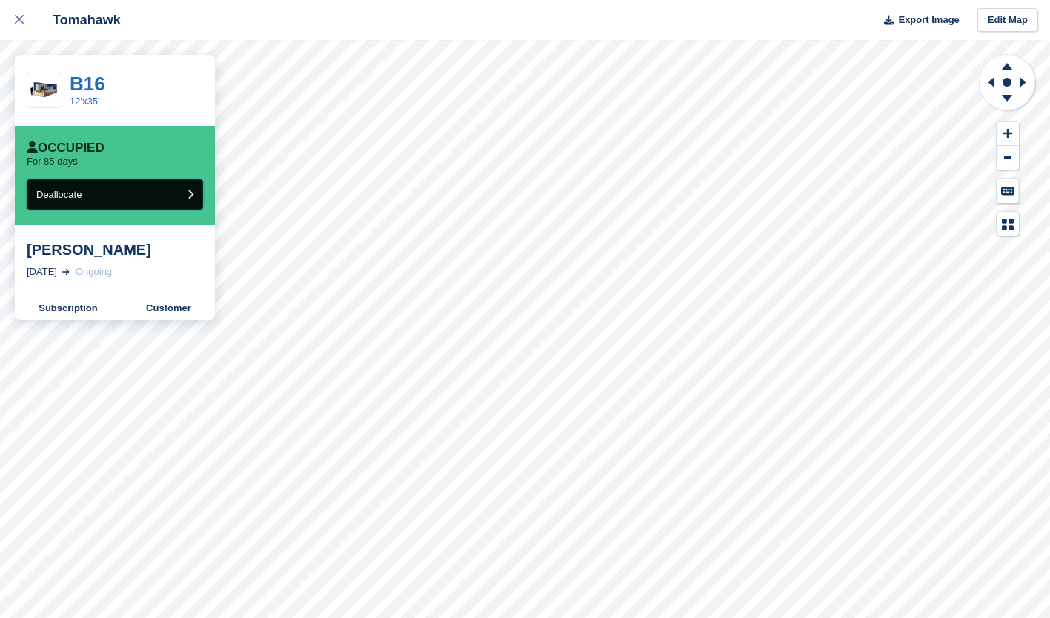
click at [102, 203] on button "Deallocate" at bounding box center [115, 194] width 176 height 30
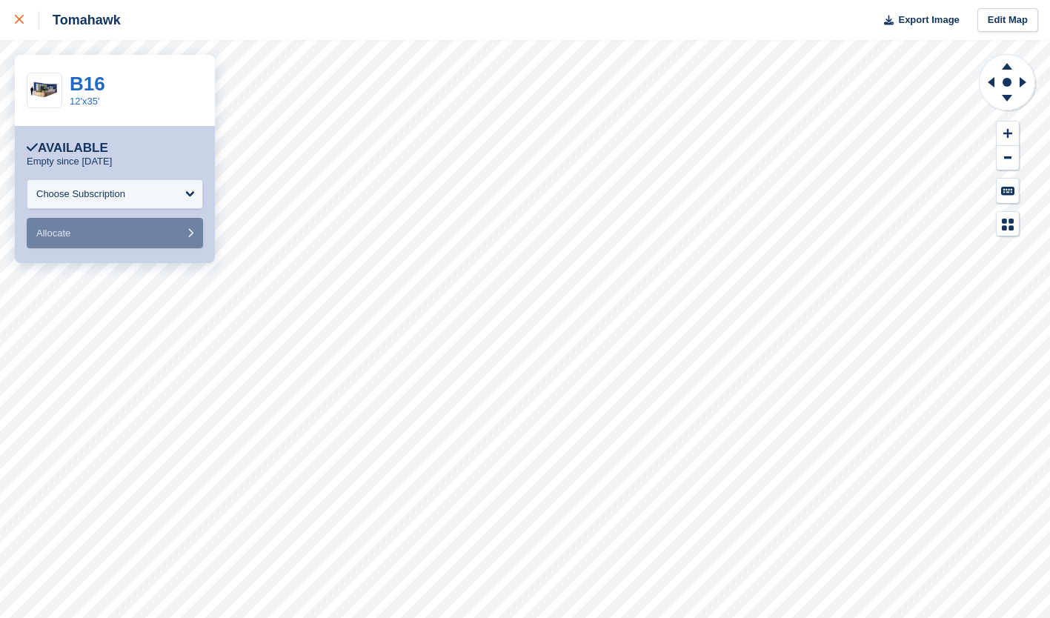
click at [24, 23] on div at bounding box center [27, 20] width 24 height 18
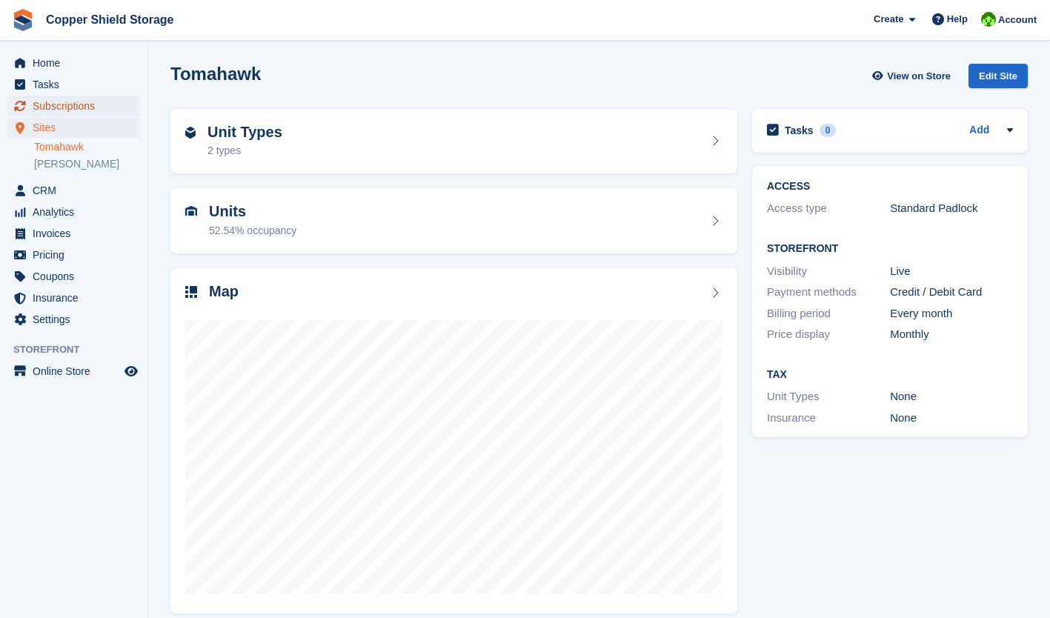
click at [63, 110] on span "Subscriptions" at bounding box center [77, 106] width 89 height 21
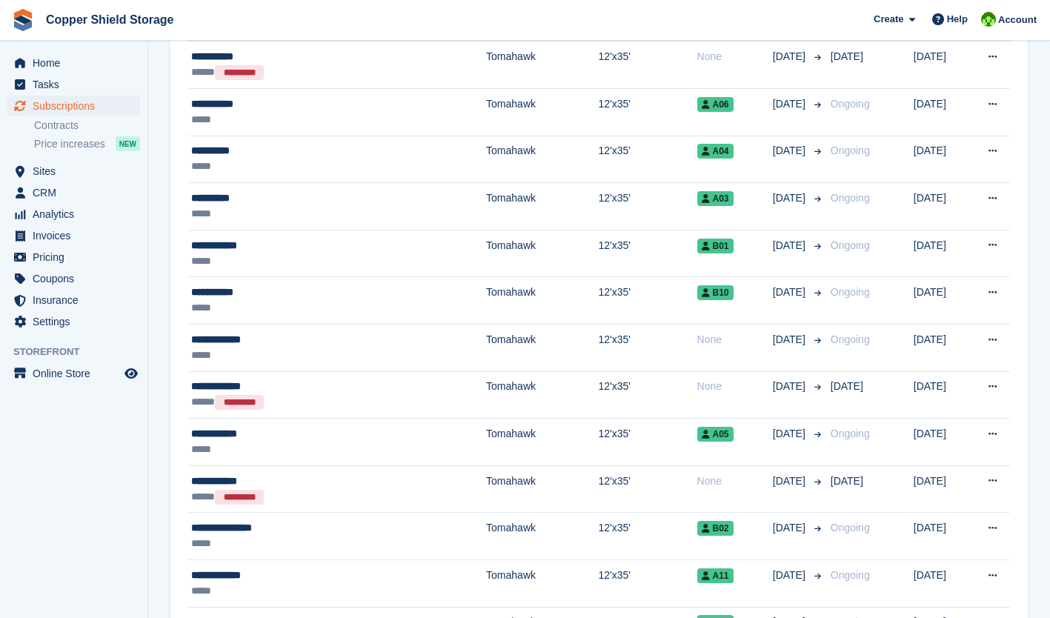
scroll to position [1057, 0]
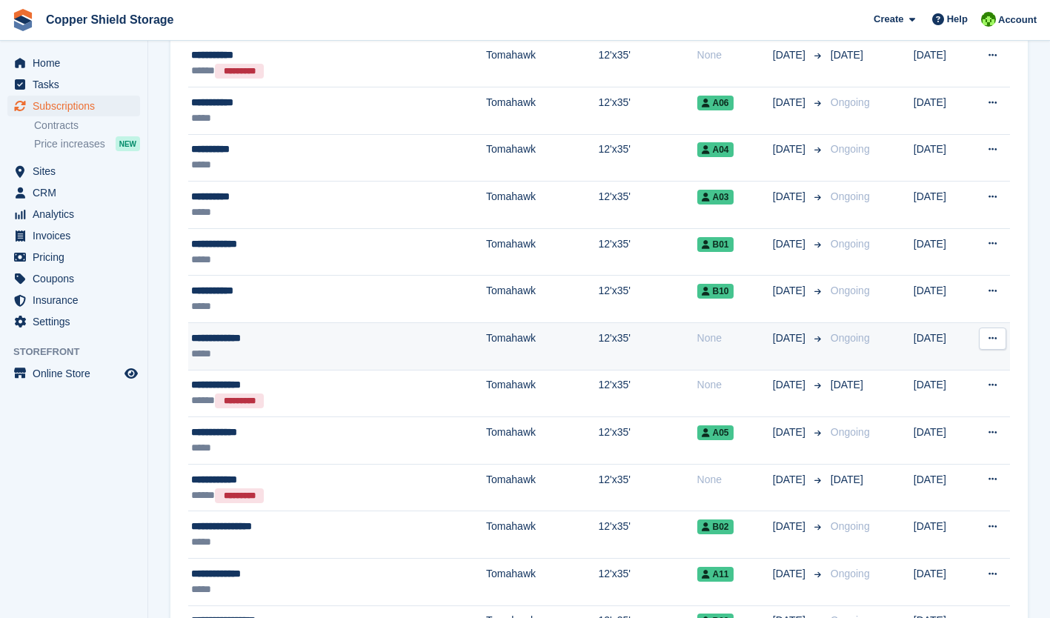
click at [995, 340] on icon at bounding box center [993, 339] width 8 height 10
click at [936, 422] on p "Cancel subscription" at bounding box center [935, 418] width 129 height 19
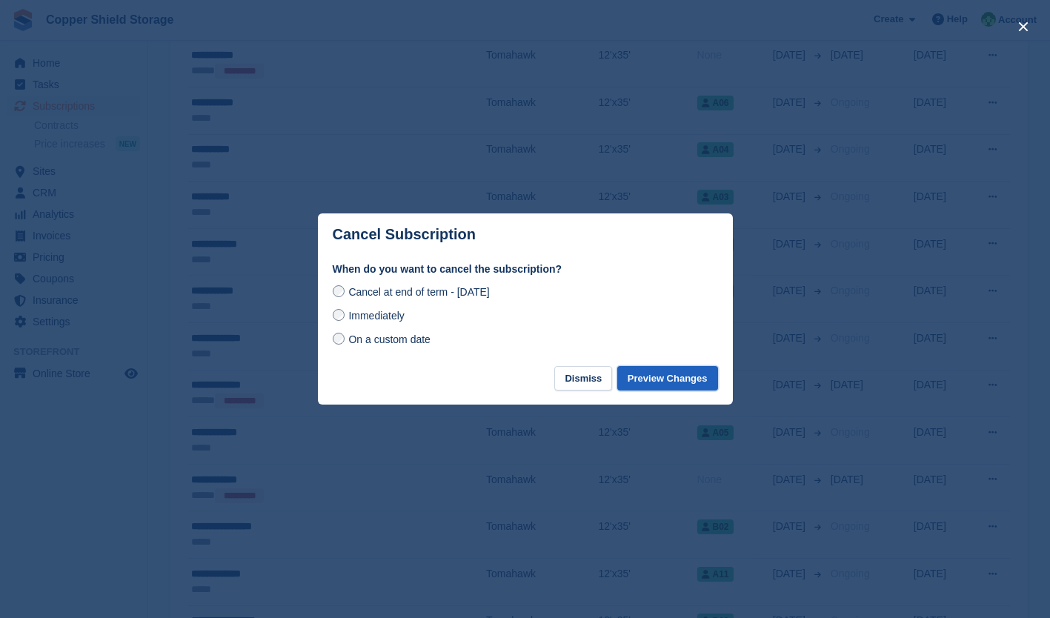
click at [700, 380] on button "Preview Changes" at bounding box center [667, 378] width 101 height 24
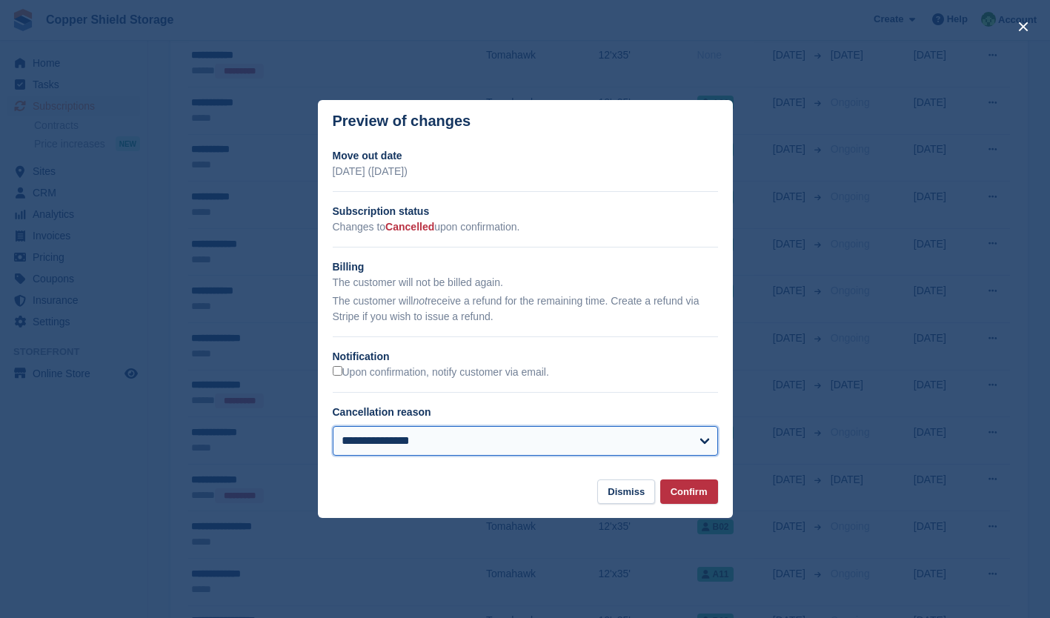
click at [688, 438] on select "**********" at bounding box center [525, 441] width 385 height 30
select select "**********"
click at [333, 428] on select "**********" at bounding box center [525, 441] width 385 height 30
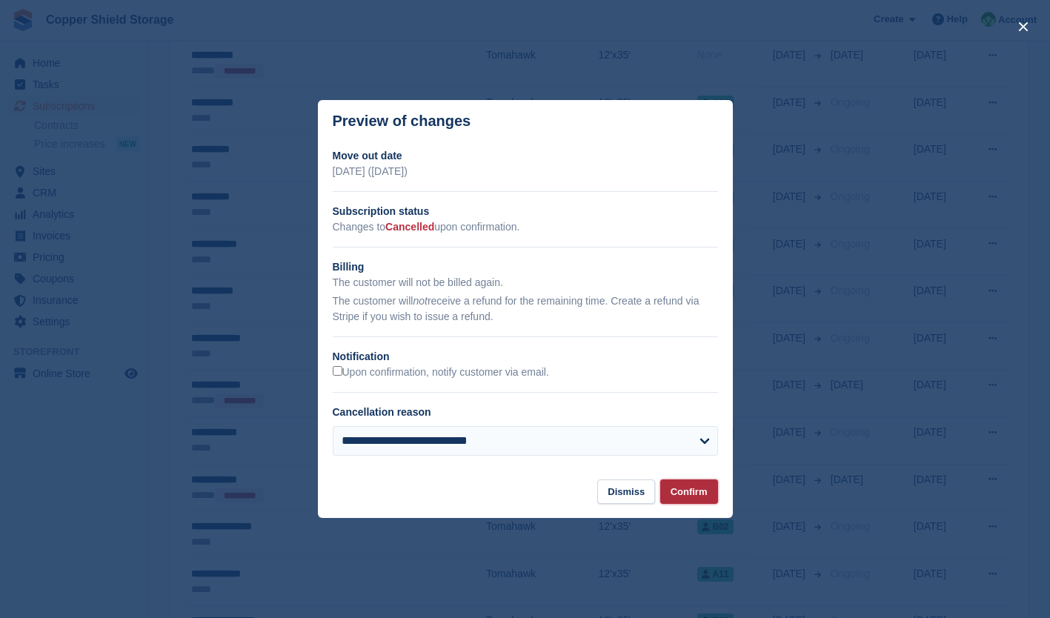
click at [689, 488] on button "Confirm" at bounding box center [689, 492] width 58 height 24
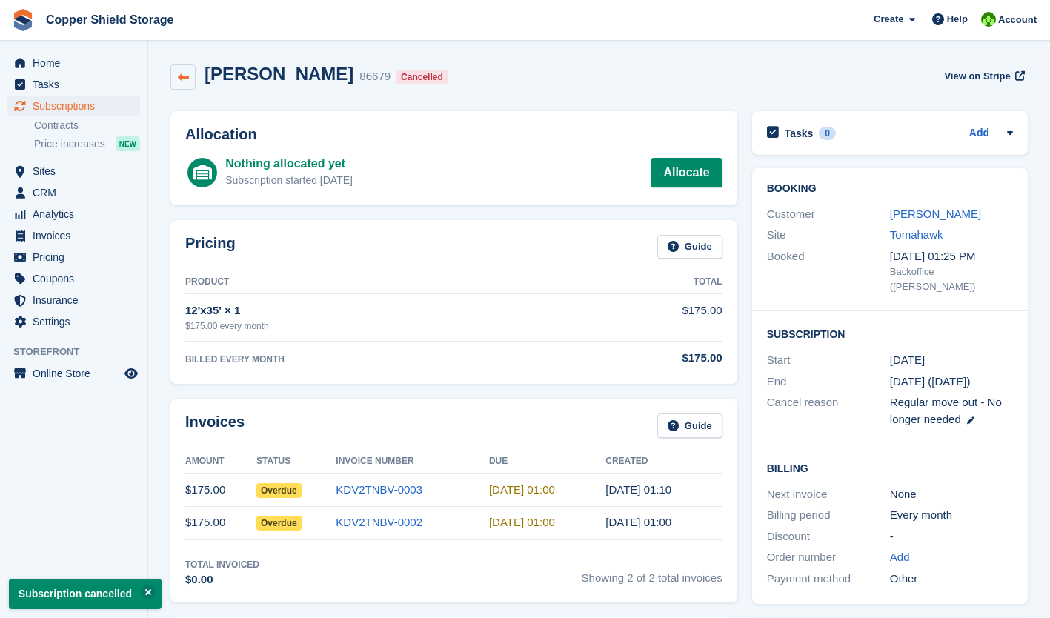
click at [185, 68] on link at bounding box center [182, 76] width 25 height 25
select select "**********"
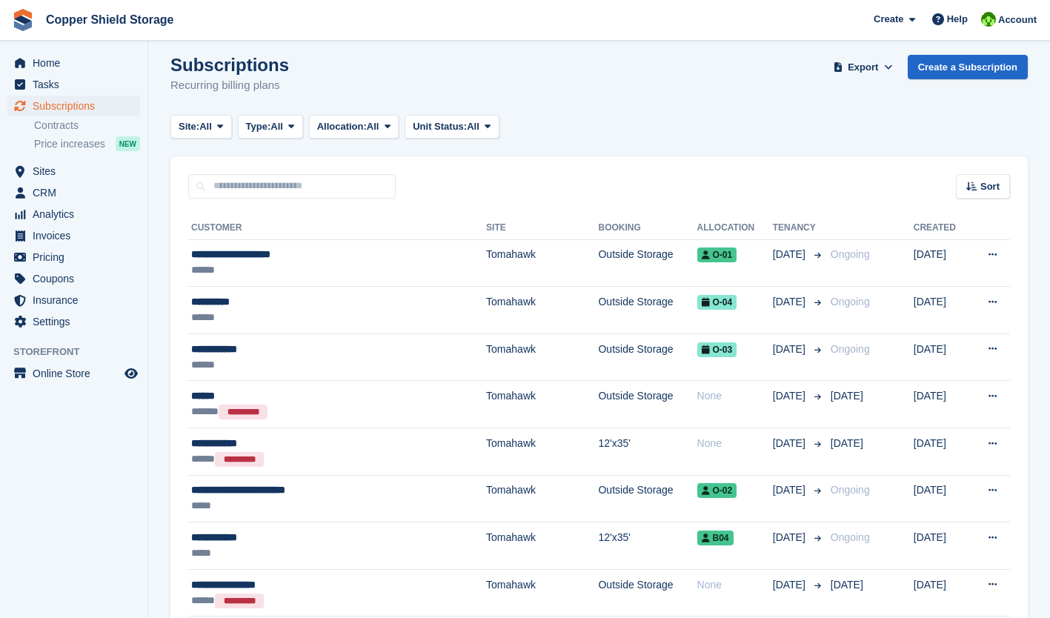
scroll to position [7, 0]
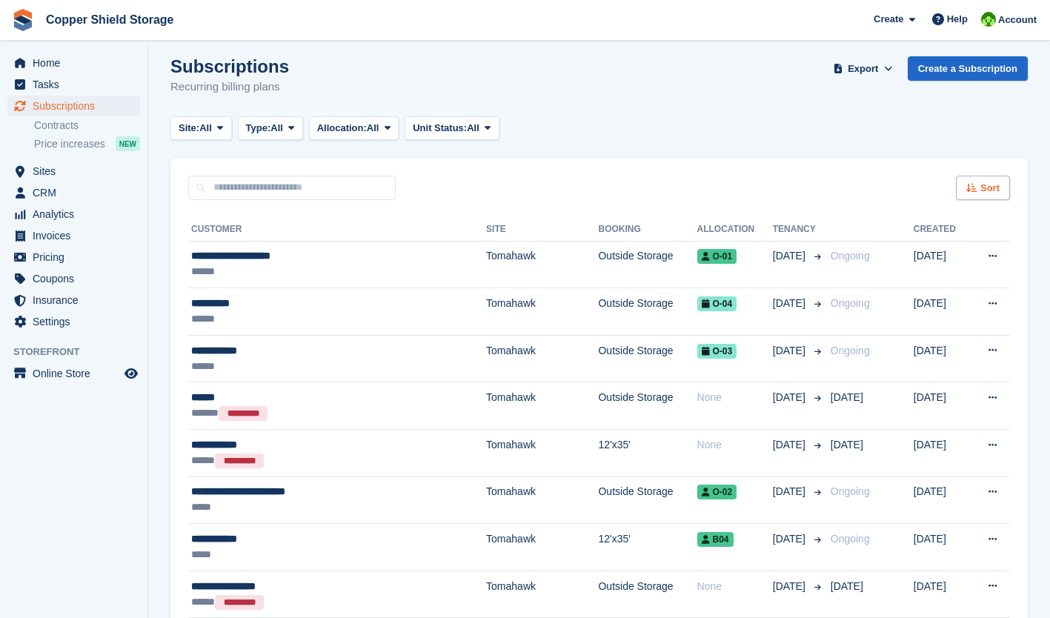
click at [990, 186] on span "Sort" at bounding box center [989, 188] width 19 height 15
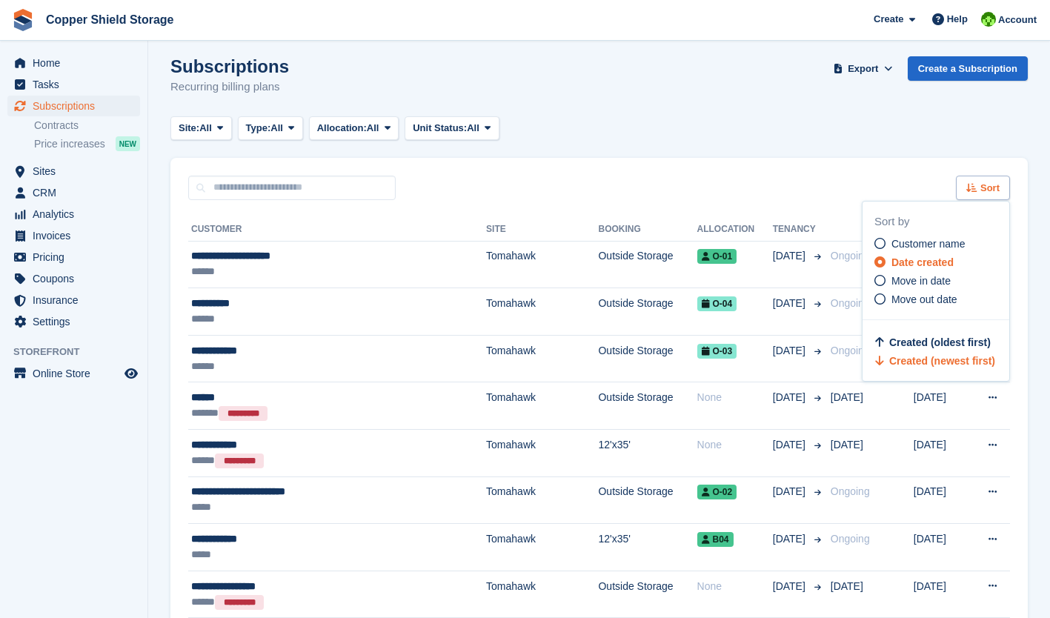
click at [1003, 186] on div "Sort" at bounding box center [983, 188] width 54 height 24
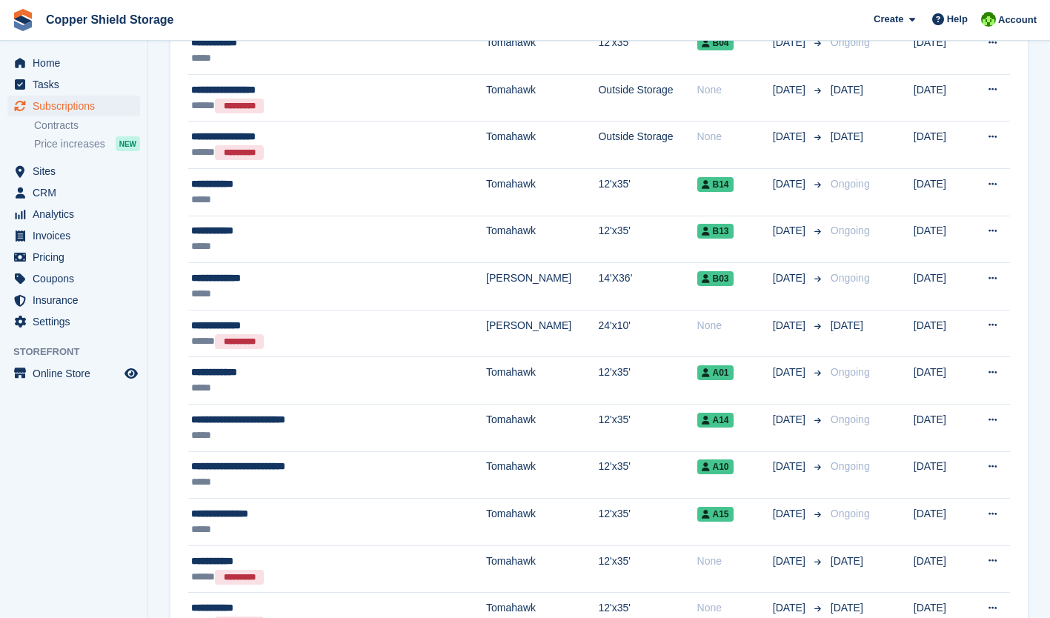
scroll to position [510, 0]
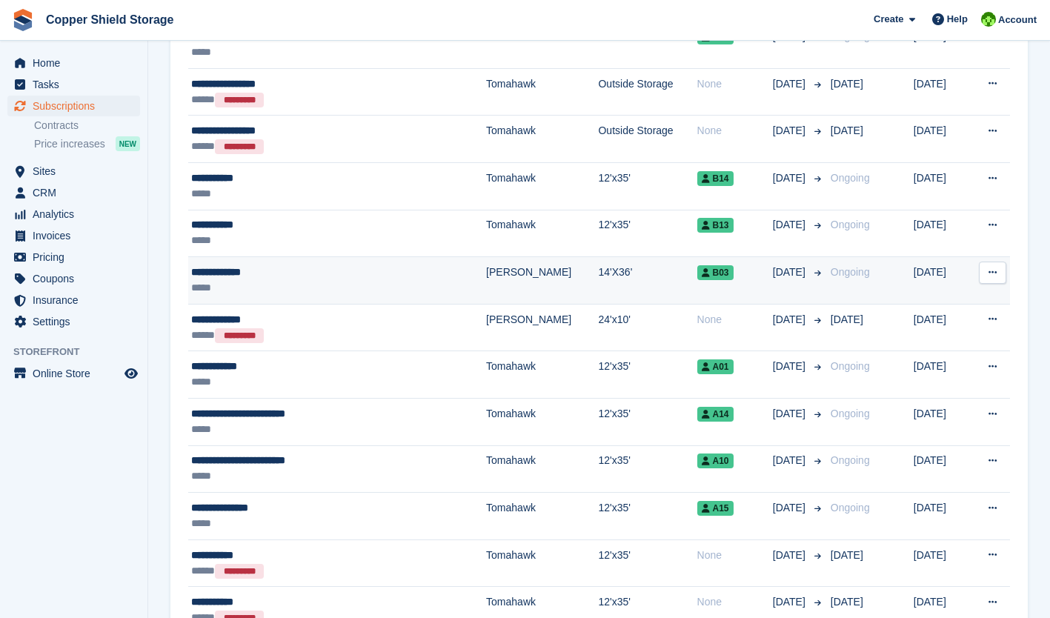
click at [486, 270] on td "[PERSON_NAME]" at bounding box center [542, 280] width 112 height 47
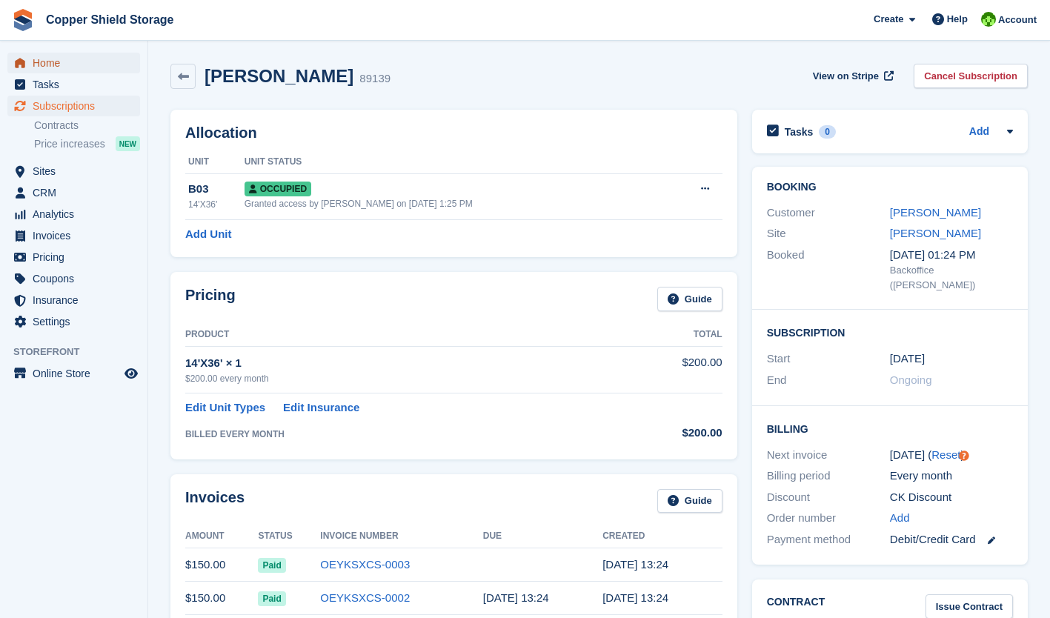
click at [51, 57] on span "Home" at bounding box center [77, 63] width 89 height 21
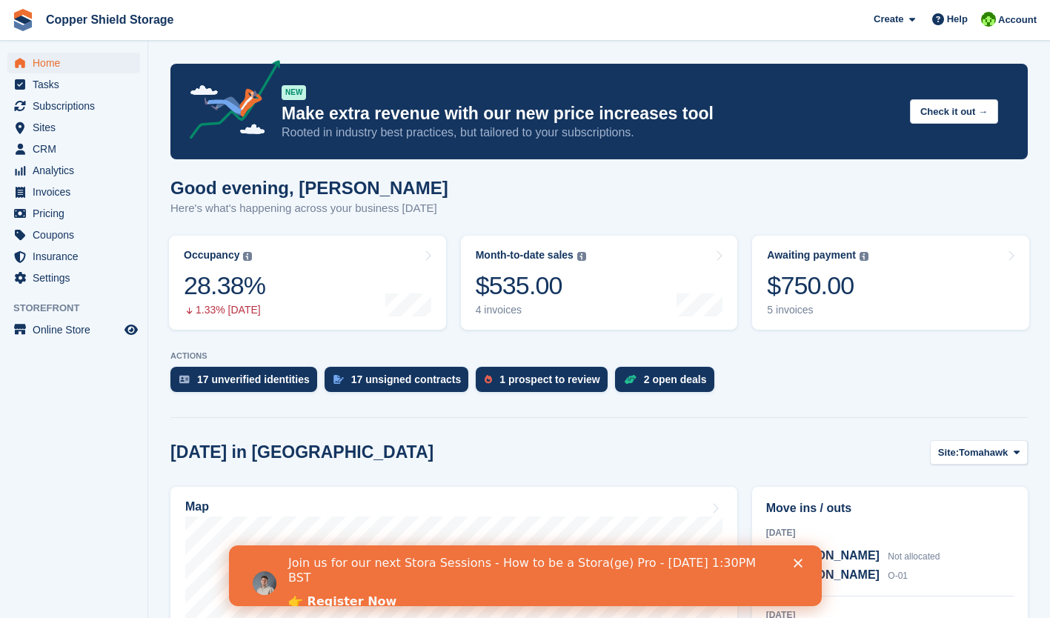
click at [806, 566] on div "Close" at bounding box center [800, 563] width 15 height 9
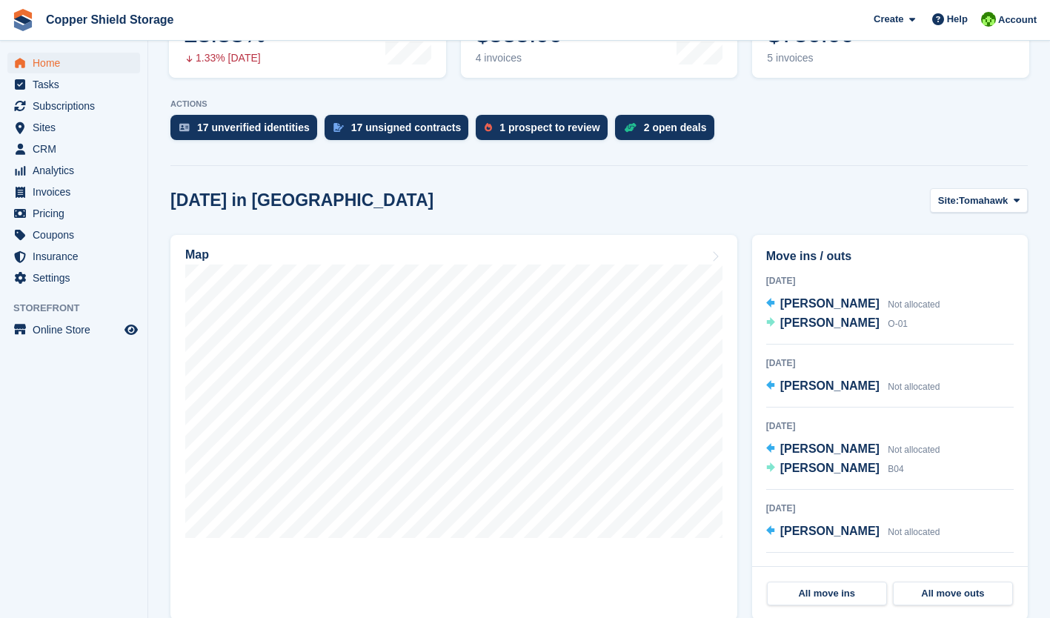
scroll to position [253, 0]
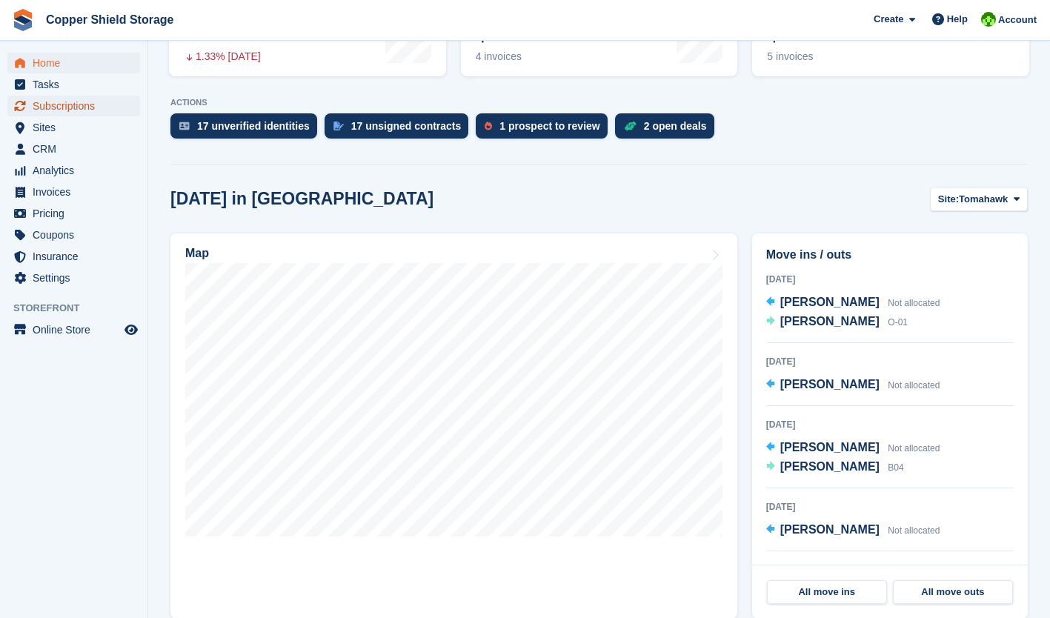
click at [84, 103] on span "Subscriptions" at bounding box center [77, 106] width 89 height 21
